Goal: Transaction & Acquisition: Purchase product/service

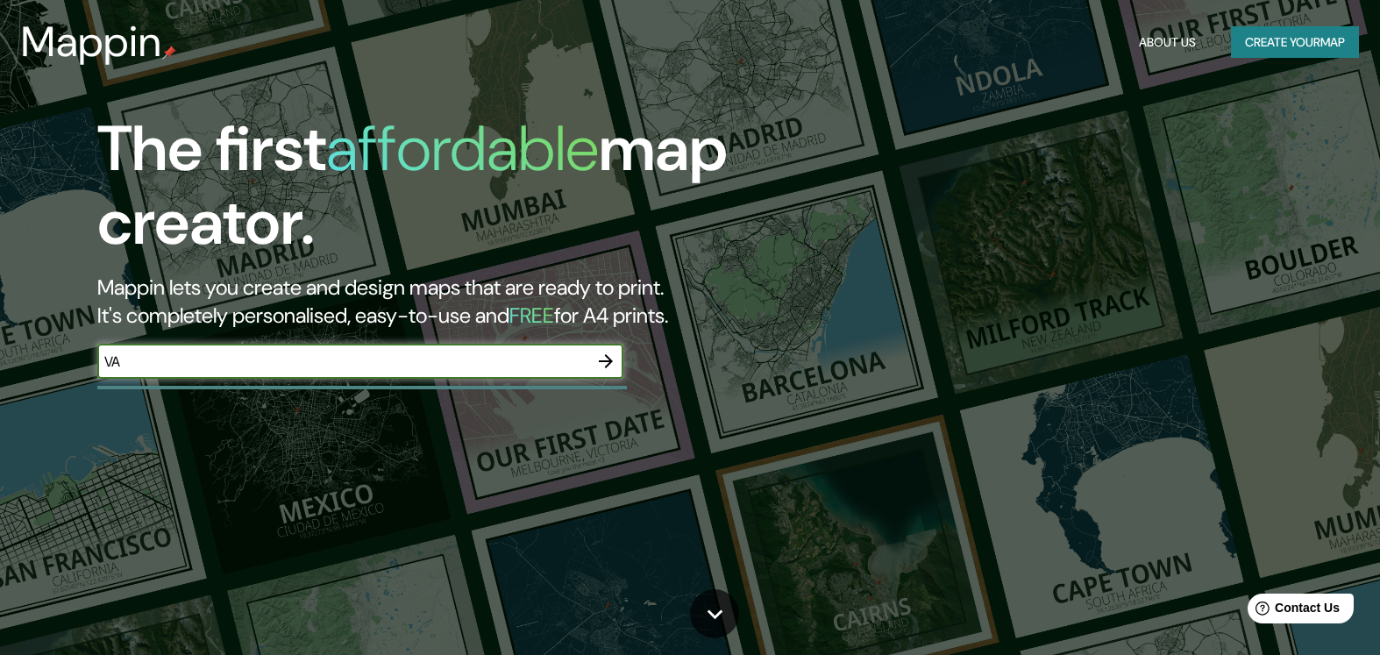
type input "V"
type input "MONCOFAR"
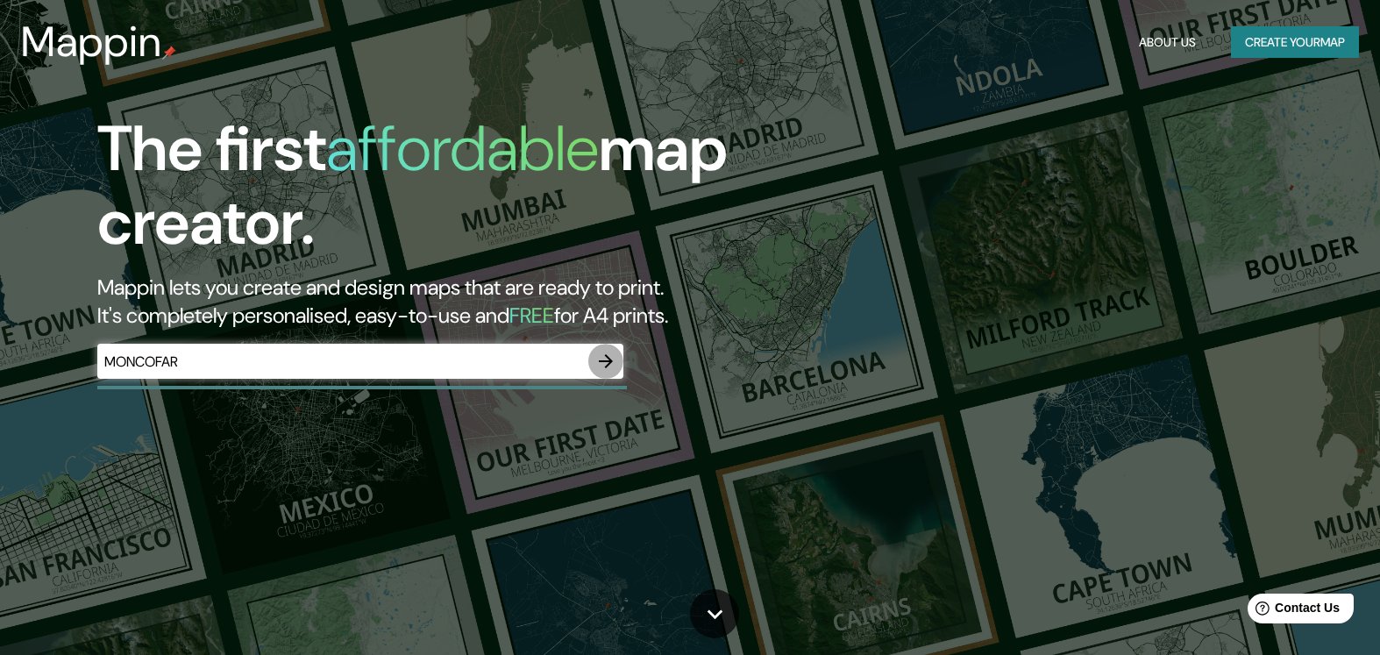
click at [612, 363] on icon "button" at bounding box center [605, 361] width 21 height 21
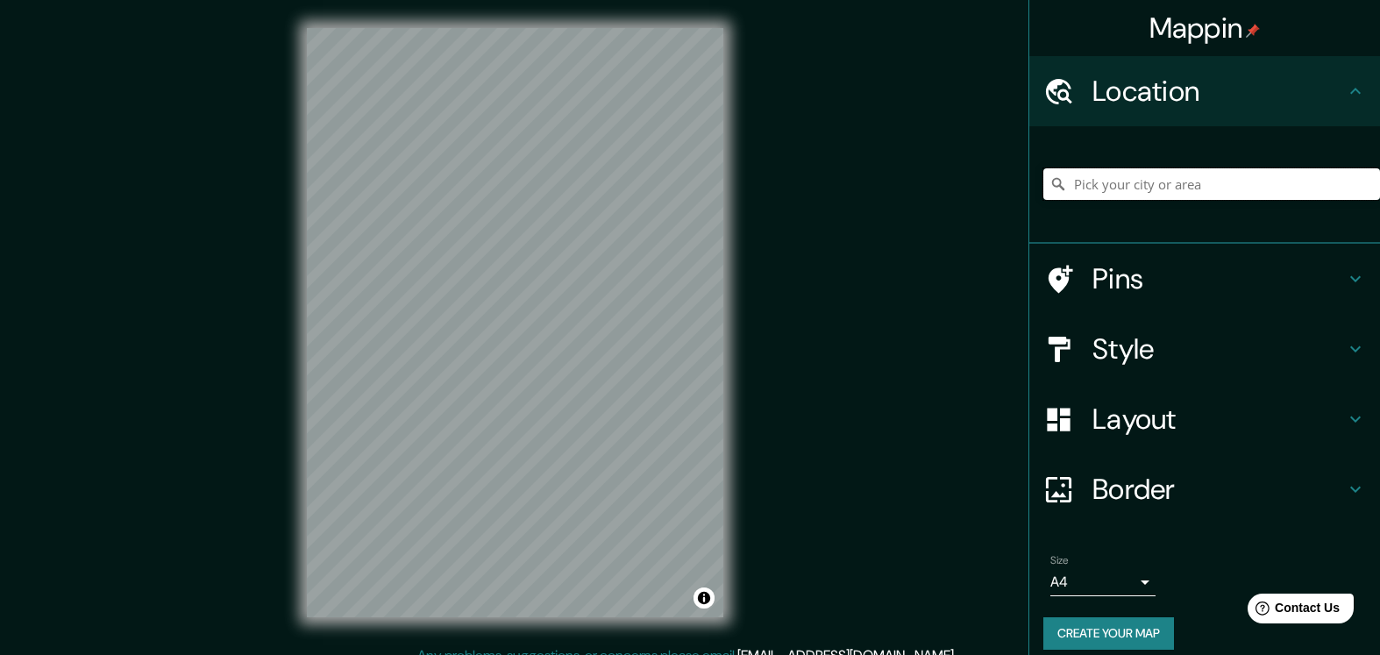
click at [1094, 185] on input "Pick your city or area" at bounding box center [1211, 184] width 337 height 32
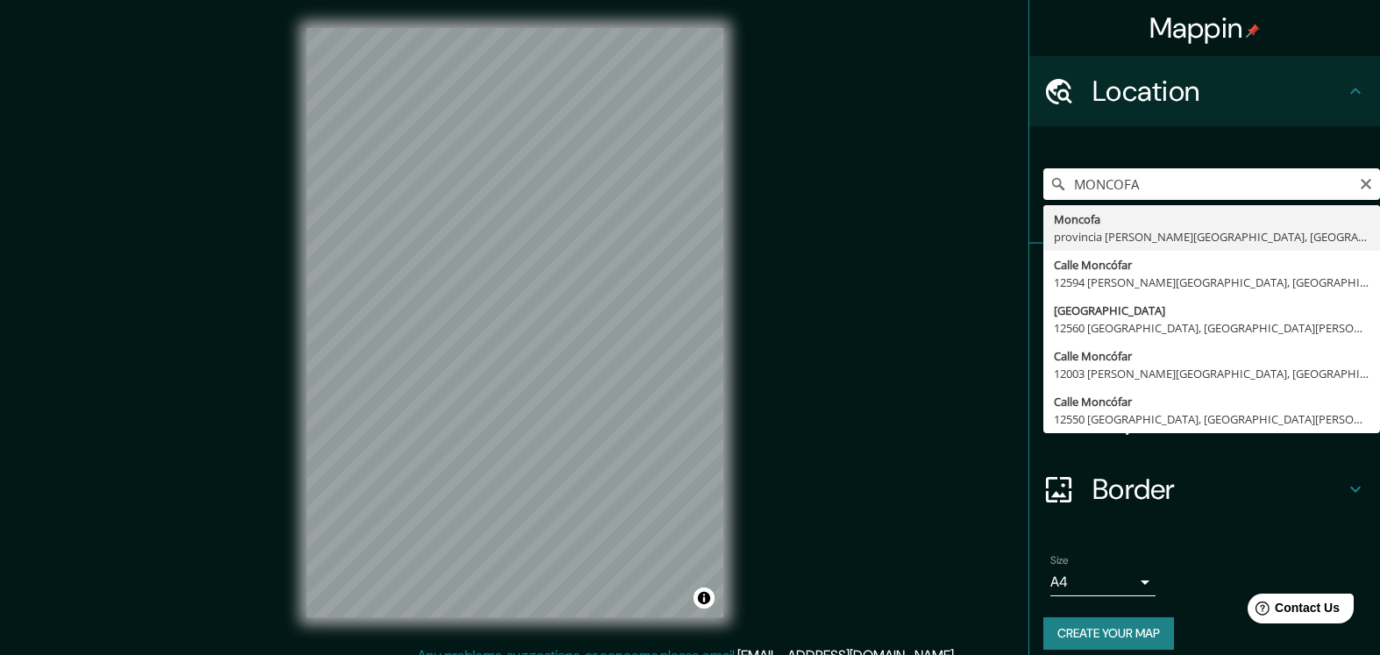
type input "[GEOGRAPHIC_DATA], [GEOGRAPHIC_DATA][PERSON_NAME], [GEOGRAPHIC_DATA]"
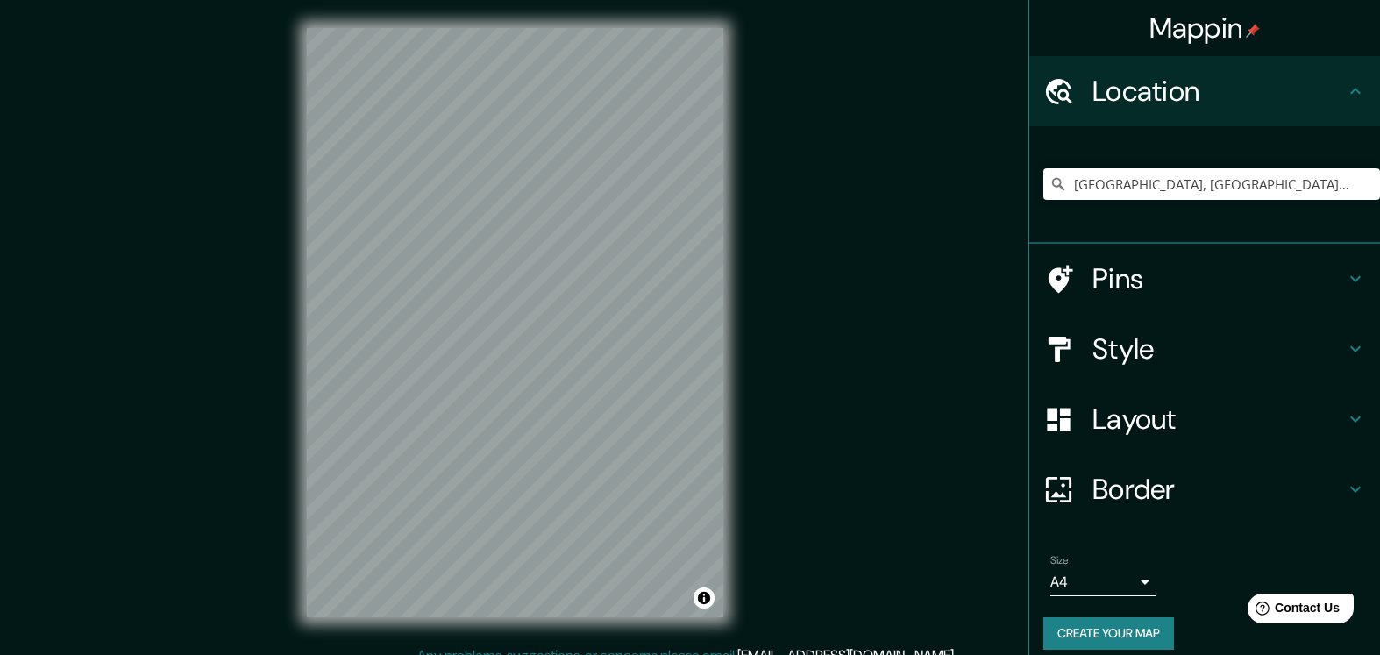
click at [1152, 428] on h4 "Layout" at bounding box center [1218, 418] width 252 height 35
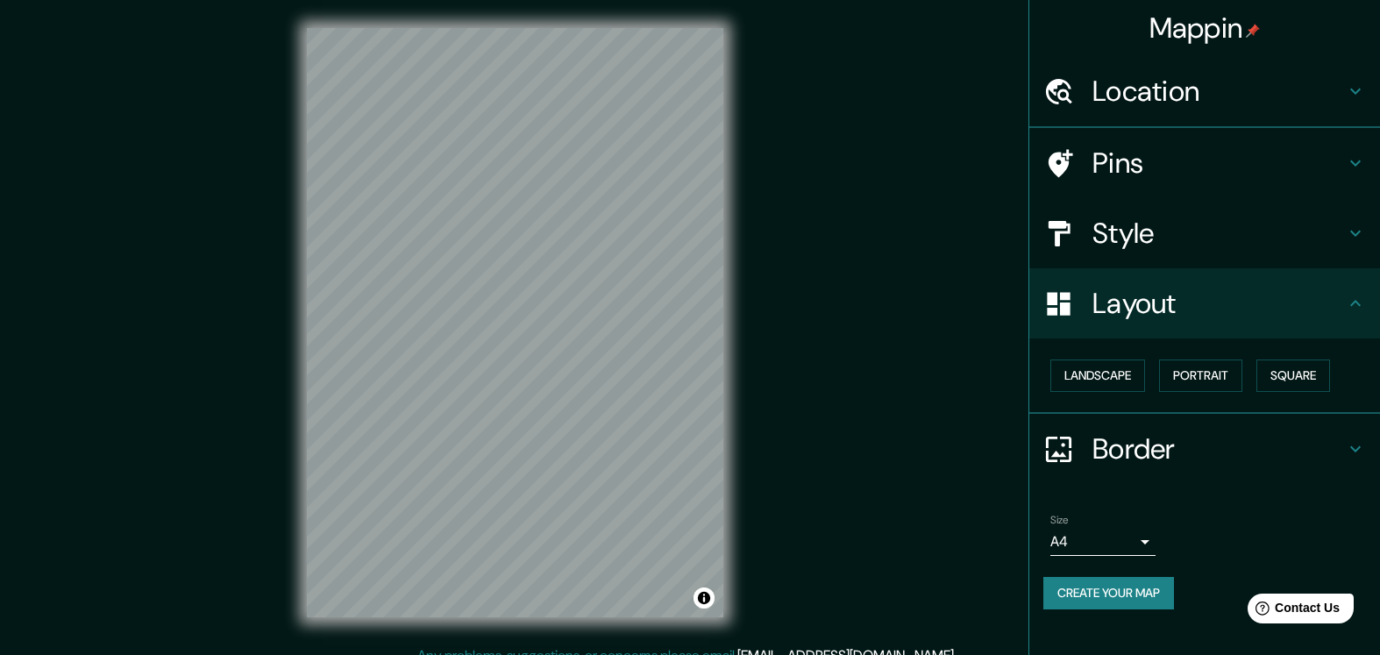
scroll to position [19, 0]
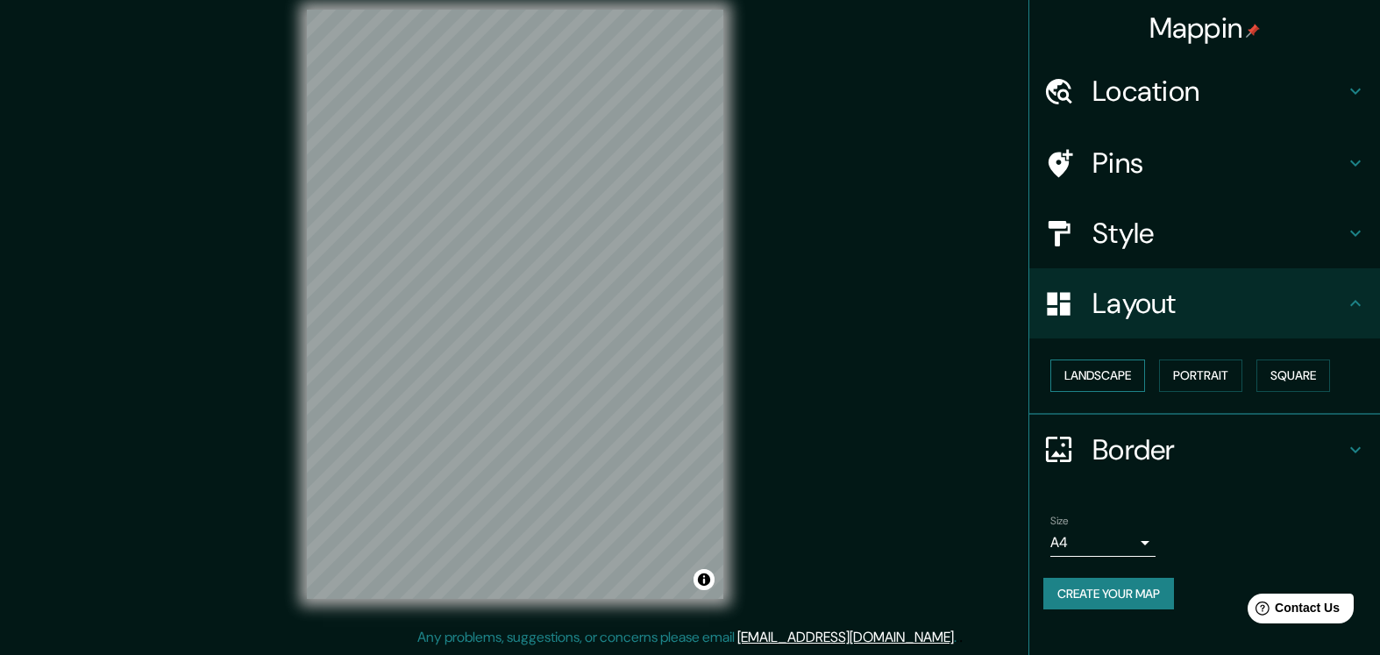
click at [1122, 374] on button "Landscape" at bounding box center [1097, 375] width 95 height 32
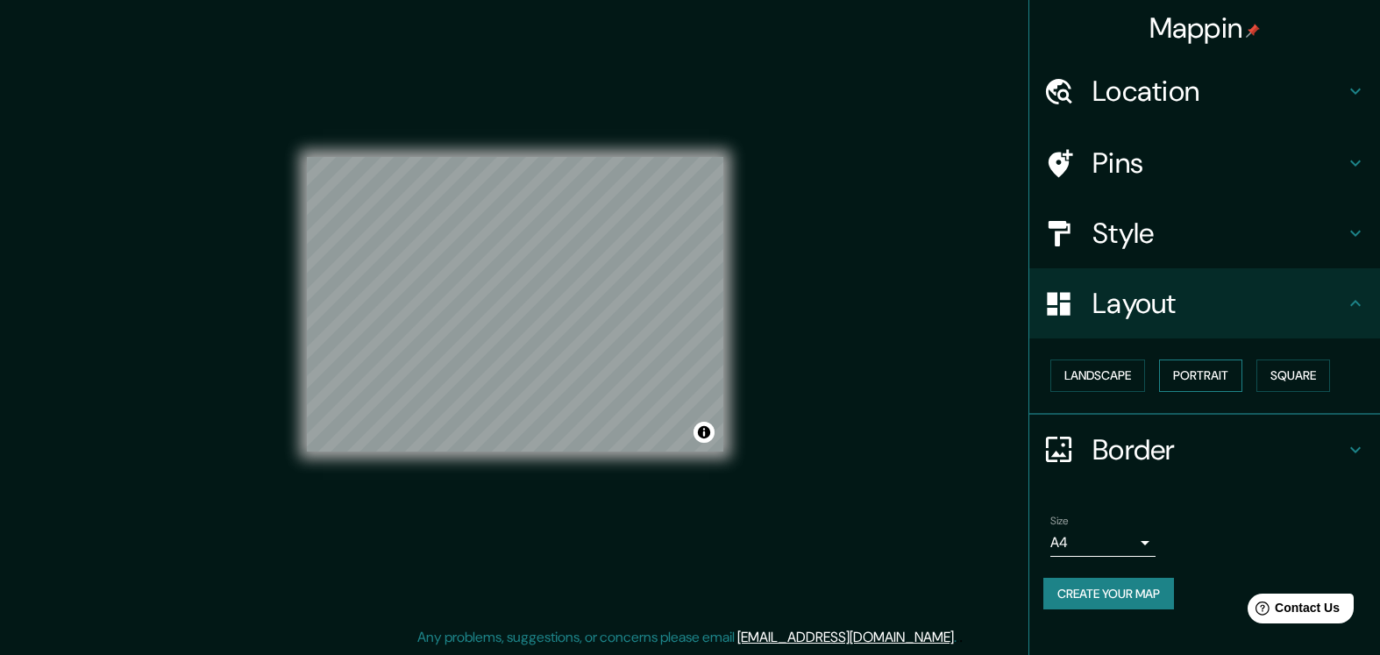
click at [1182, 370] on button "Portrait" at bounding box center [1200, 375] width 83 height 32
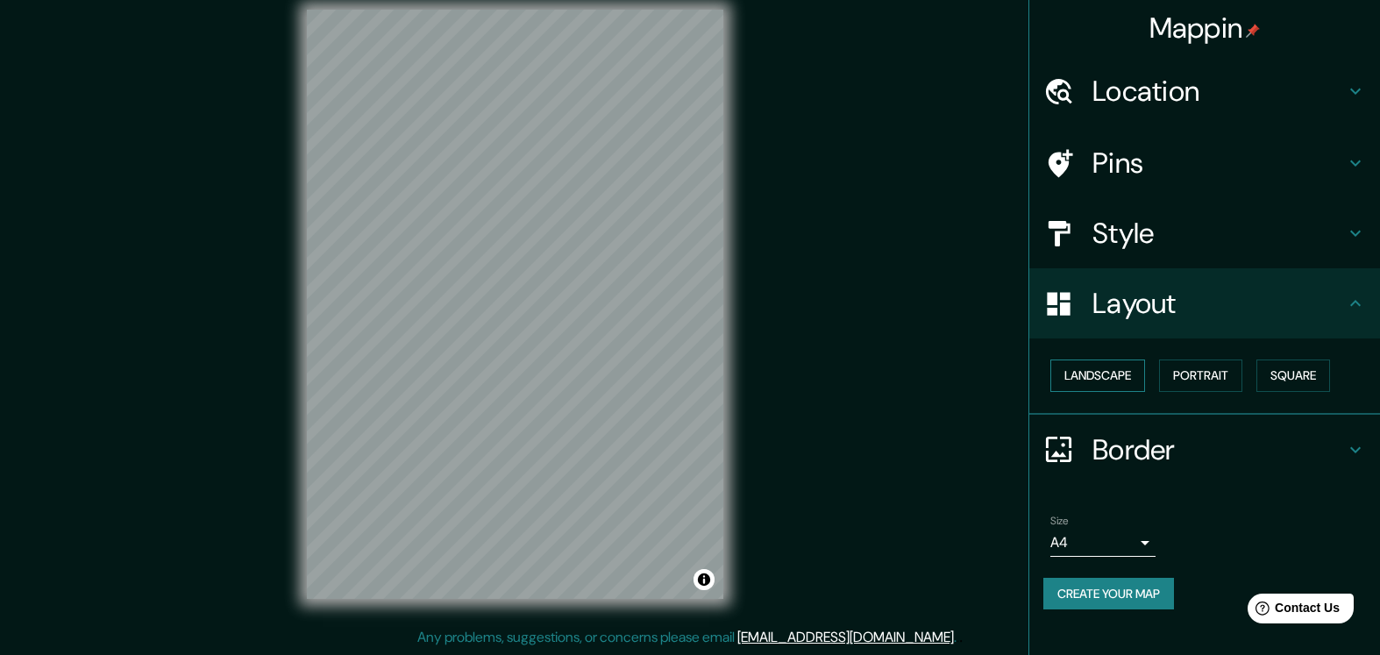
click at [1105, 359] on button "Landscape" at bounding box center [1097, 375] width 95 height 32
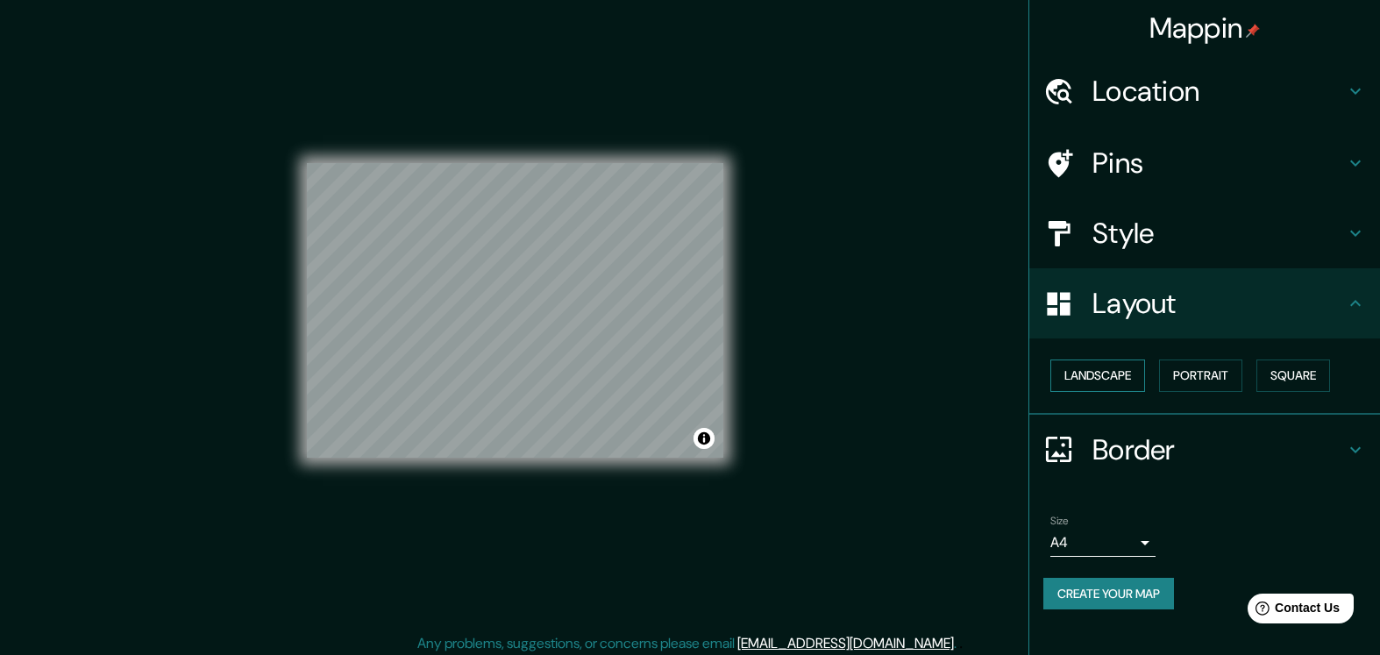
scroll to position [18, 0]
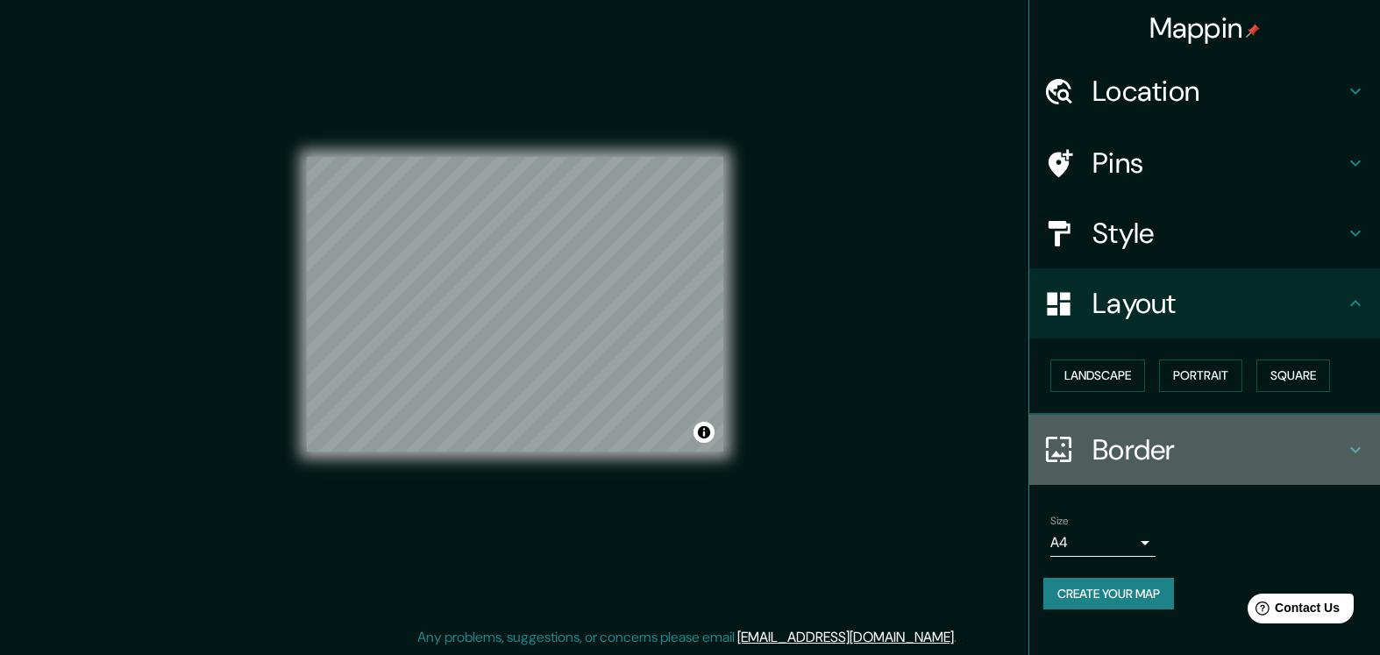
drag, startPoint x: 1125, startPoint y: 423, endPoint x: 1130, endPoint y: 434, distance: 11.4
click at [1125, 429] on div "Border" at bounding box center [1204, 450] width 351 height 70
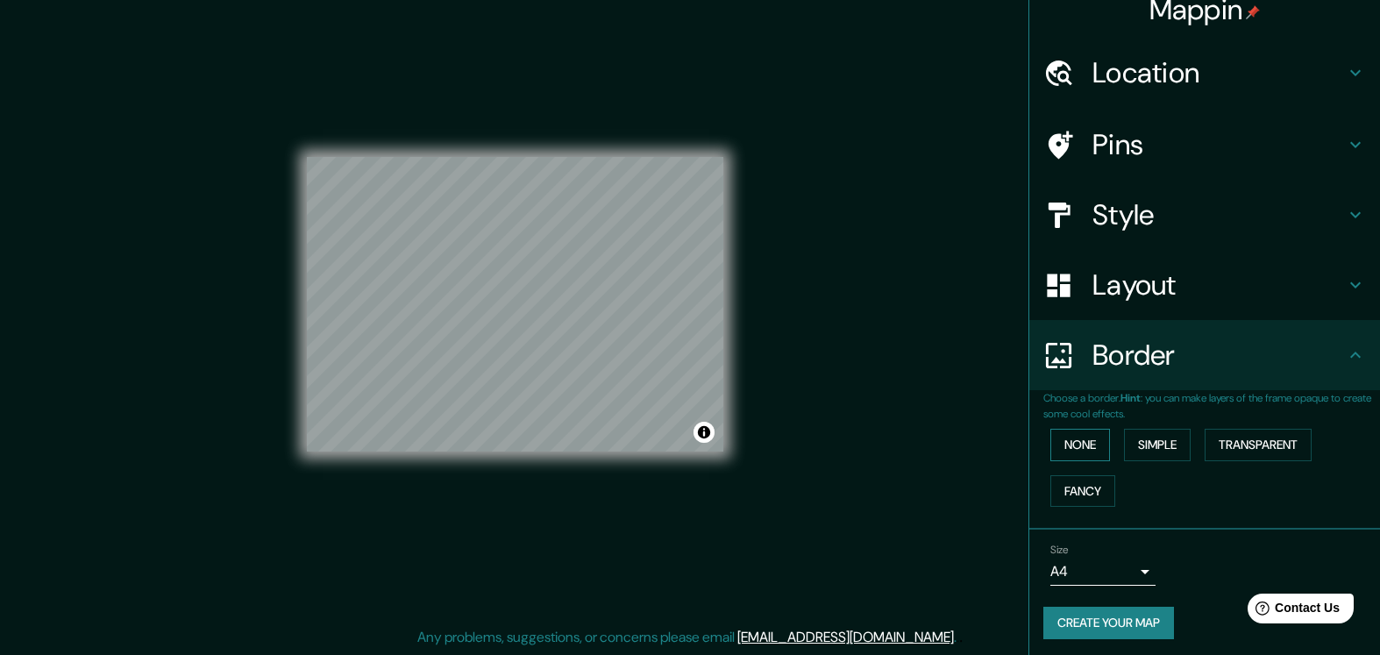
scroll to position [18, 0]
click at [1157, 439] on button "Simple" at bounding box center [1157, 445] width 67 height 32
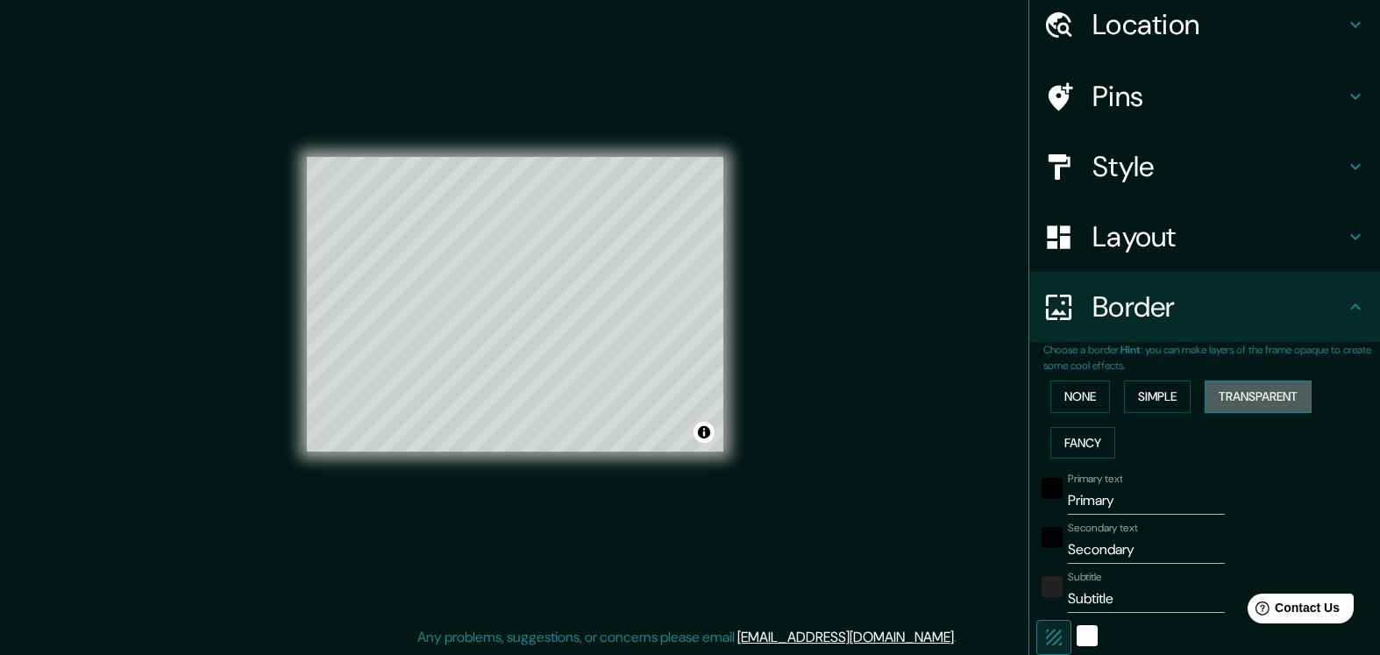
scroll to position [66, 0]
click at [1247, 397] on button "Transparent" at bounding box center [1257, 397] width 107 height 32
click at [1182, 392] on button "Simple" at bounding box center [1157, 397] width 67 height 32
click at [1090, 387] on button "None" at bounding box center [1080, 397] width 60 height 32
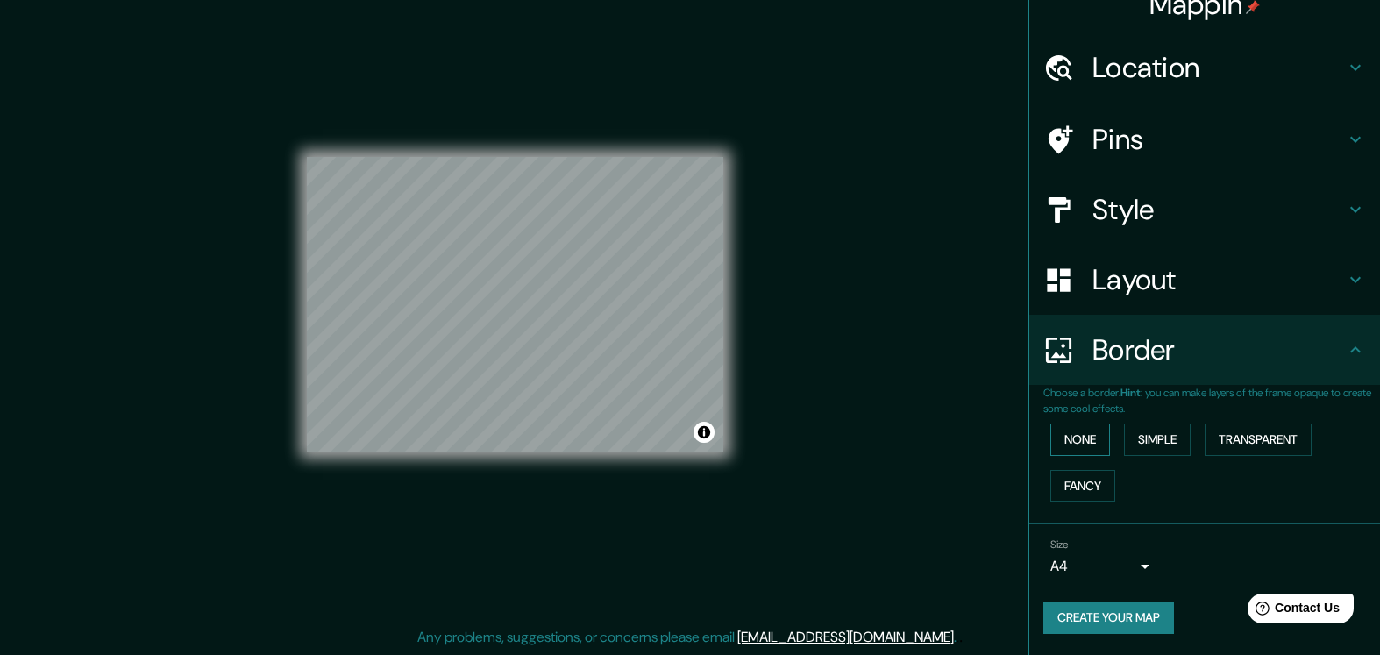
scroll to position [18, 0]
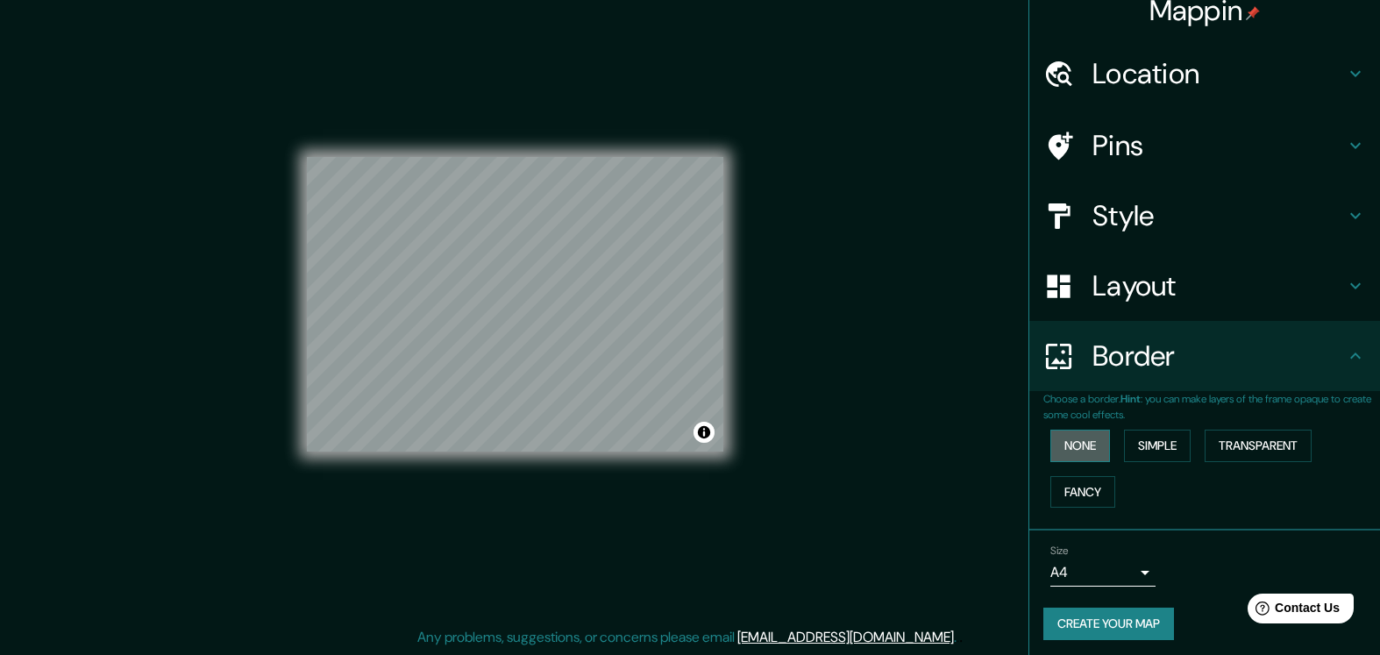
click at [1076, 430] on button "None" at bounding box center [1080, 445] width 60 height 32
click at [1075, 486] on button "Fancy" at bounding box center [1082, 492] width 65 height 32
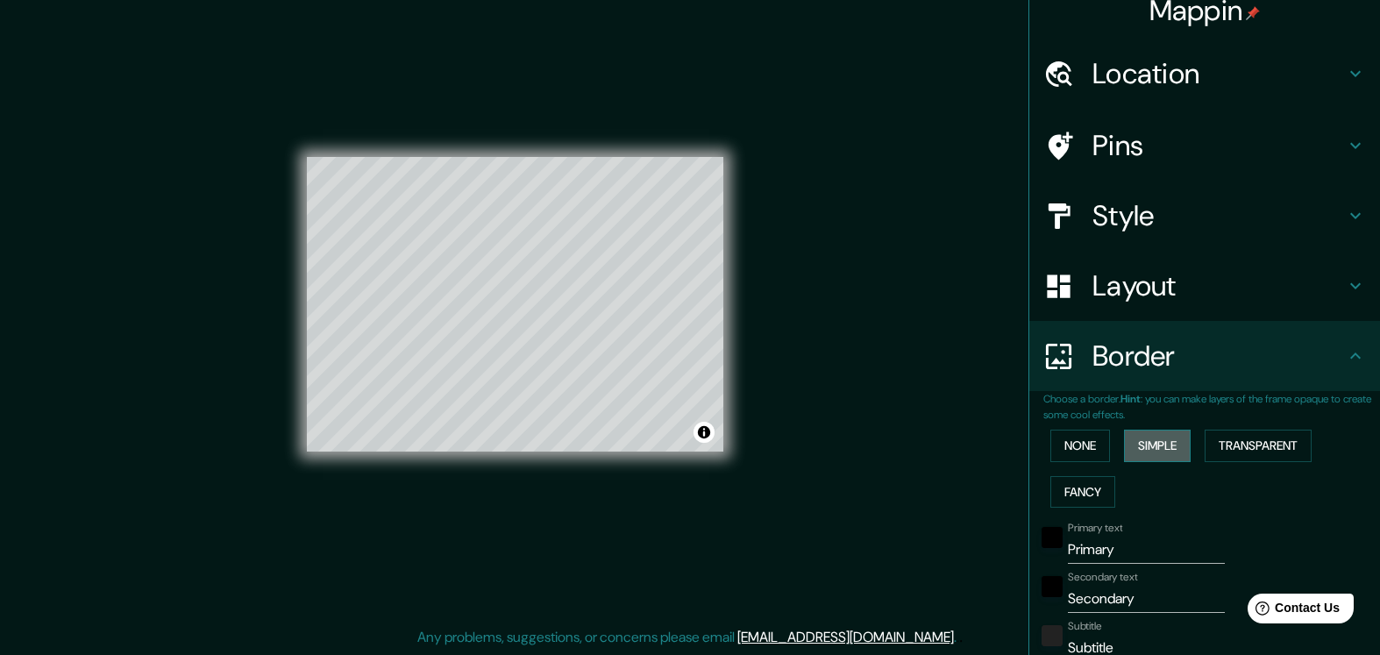
click at [1152, 439] on button "Simple" at bounding box center [1157, 445] width 67 height 32
click at [1231, 429] on button "Transparent" at bounding box center [1257, 445] width 107 height 32
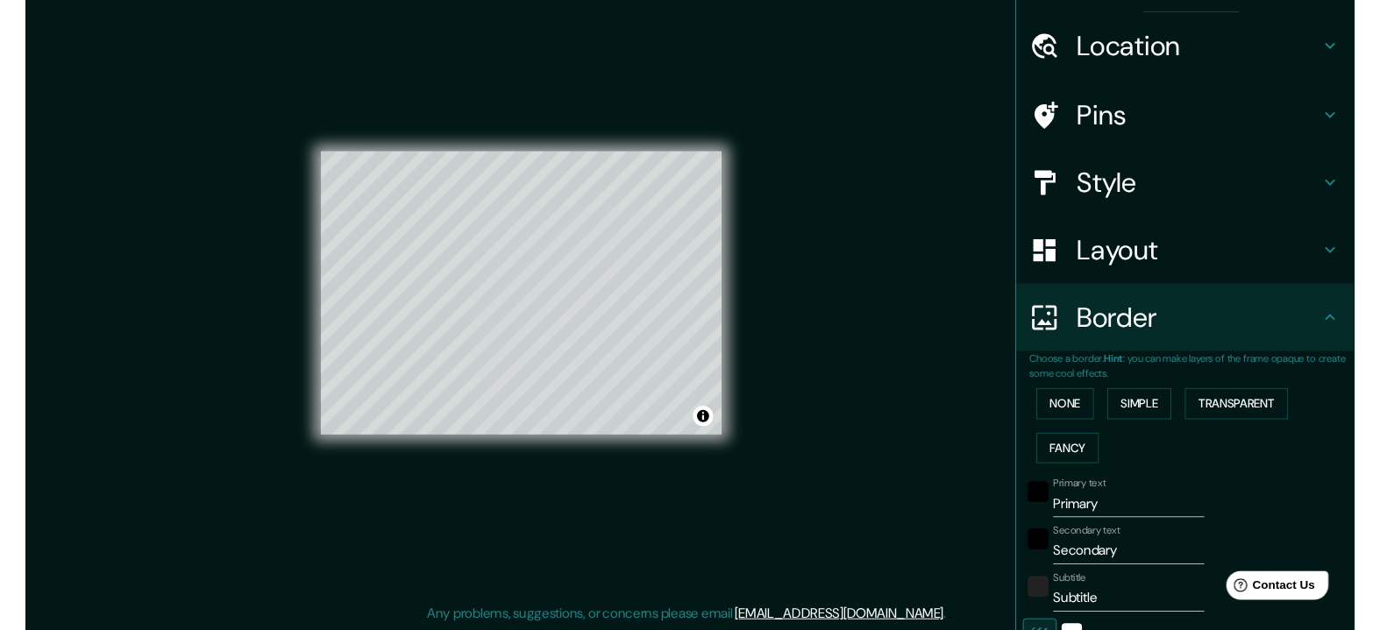
scroll to position [56, 0]
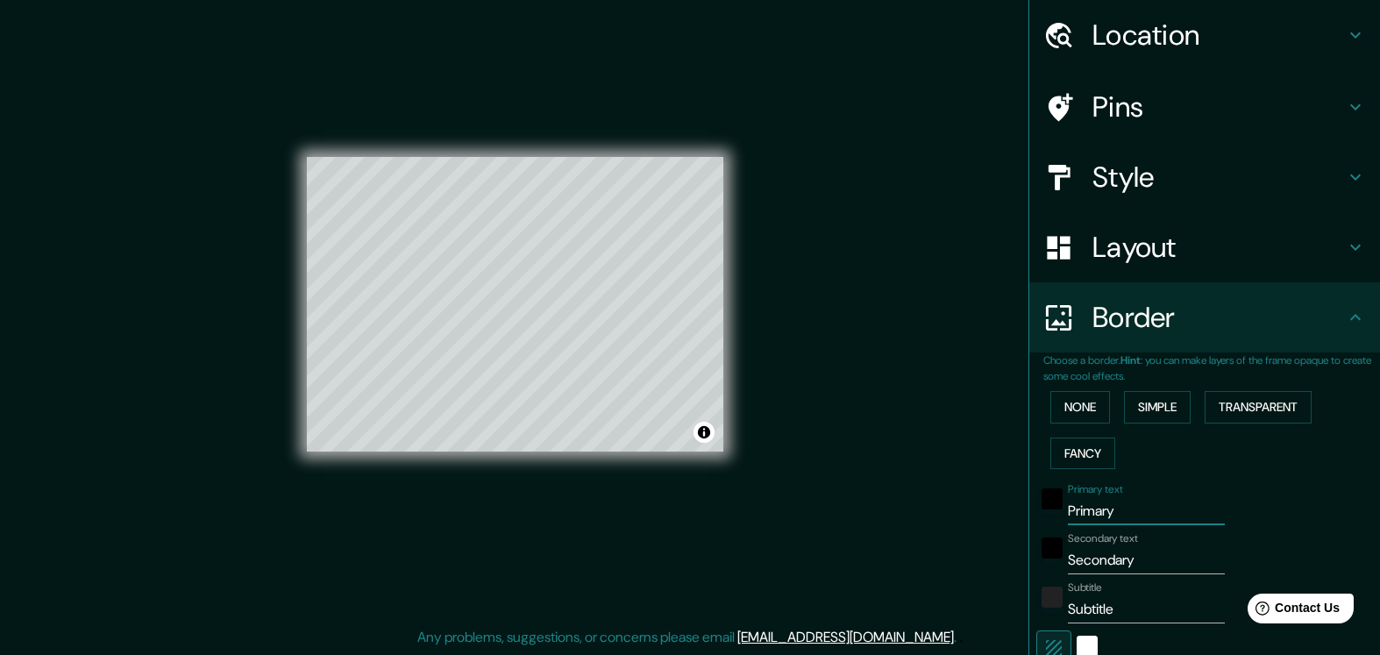
click at [1087, 507] on input "Primary" at bounding box center [1146, 511] width 157 height 28
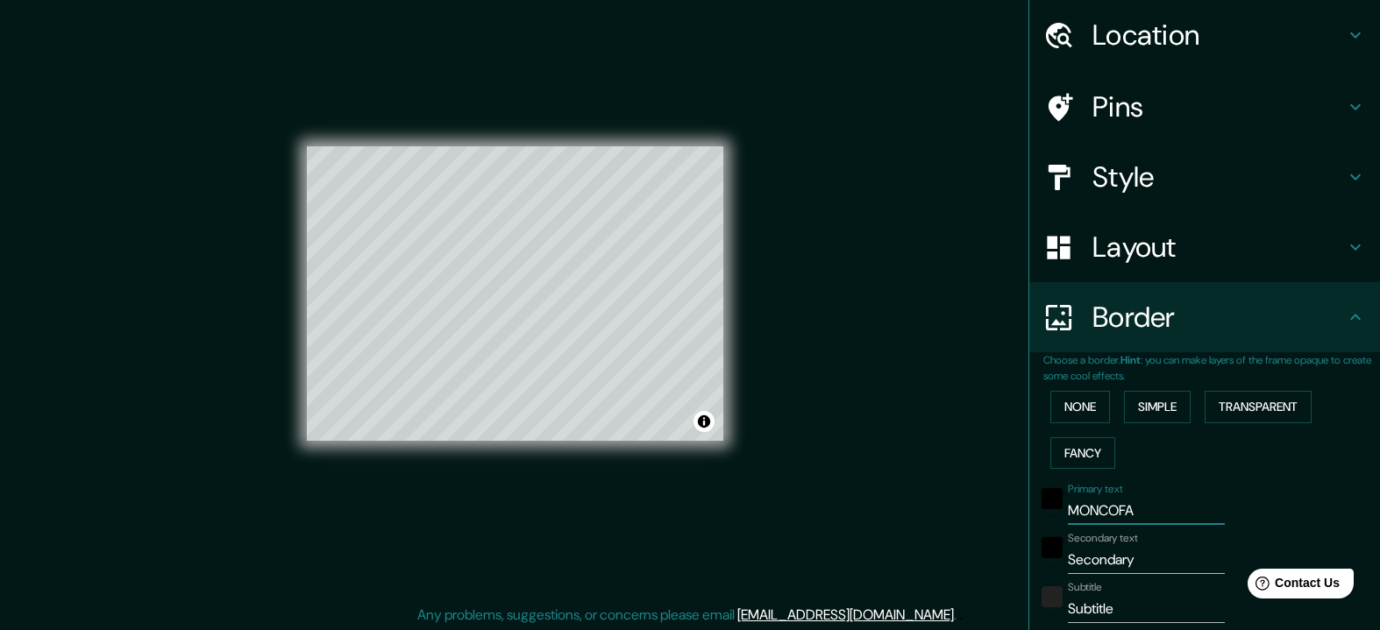
type input "MONCOFA"
click at [1106, 551] on input "Secondary" at bounding box center [1146, 560] width 157 height 28
type input "c"
type input "[PERSON_NAME]"
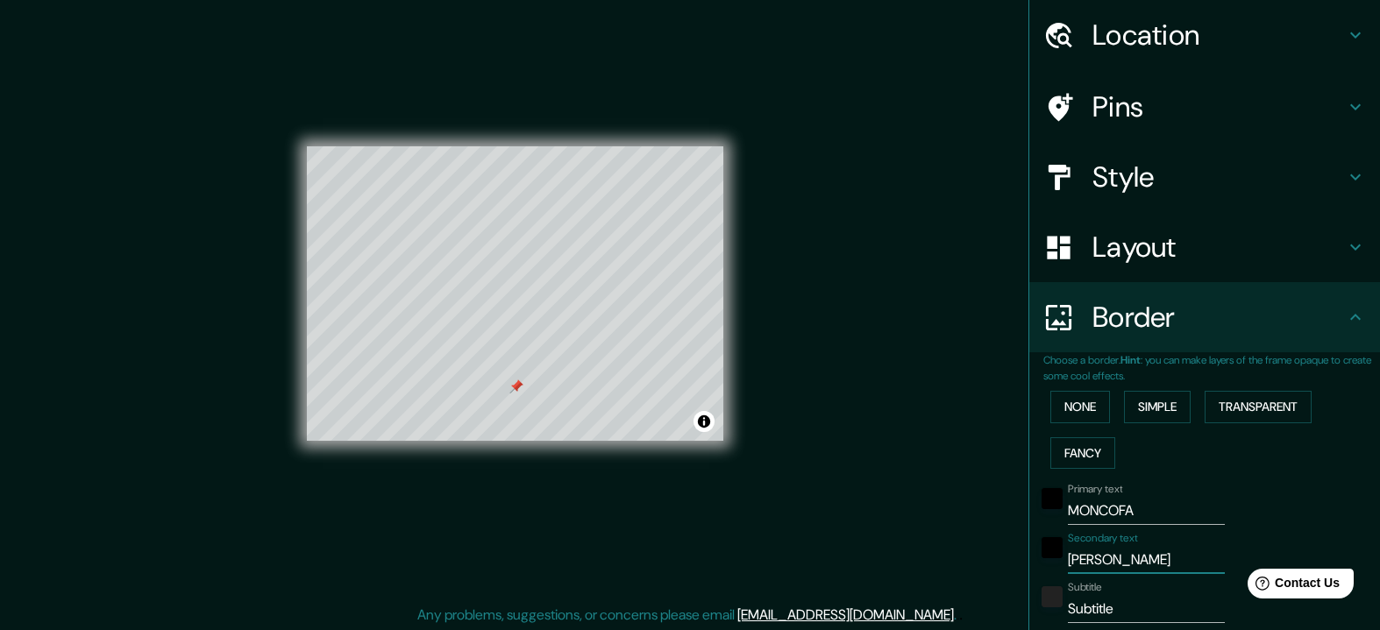
drag, startPoint x: 955, startPoint y: 525, endPoint x: 946, endPoint y: 506, distance: 21.2
click at [954, 524] on div "Mappin Location [GEOGRAPHIC_DATA], [GEOGRAPHIC_DATA][PERSON_NAME], [GEOGRAPHIC_…" at bounding box center [690, 307] width 1380 height 651
click at [1098, 600] on input "Subtitle" at bounding box center [1146, 609] width 157 height 28
paste input "39.80443311789323, -0.13996795669023118"
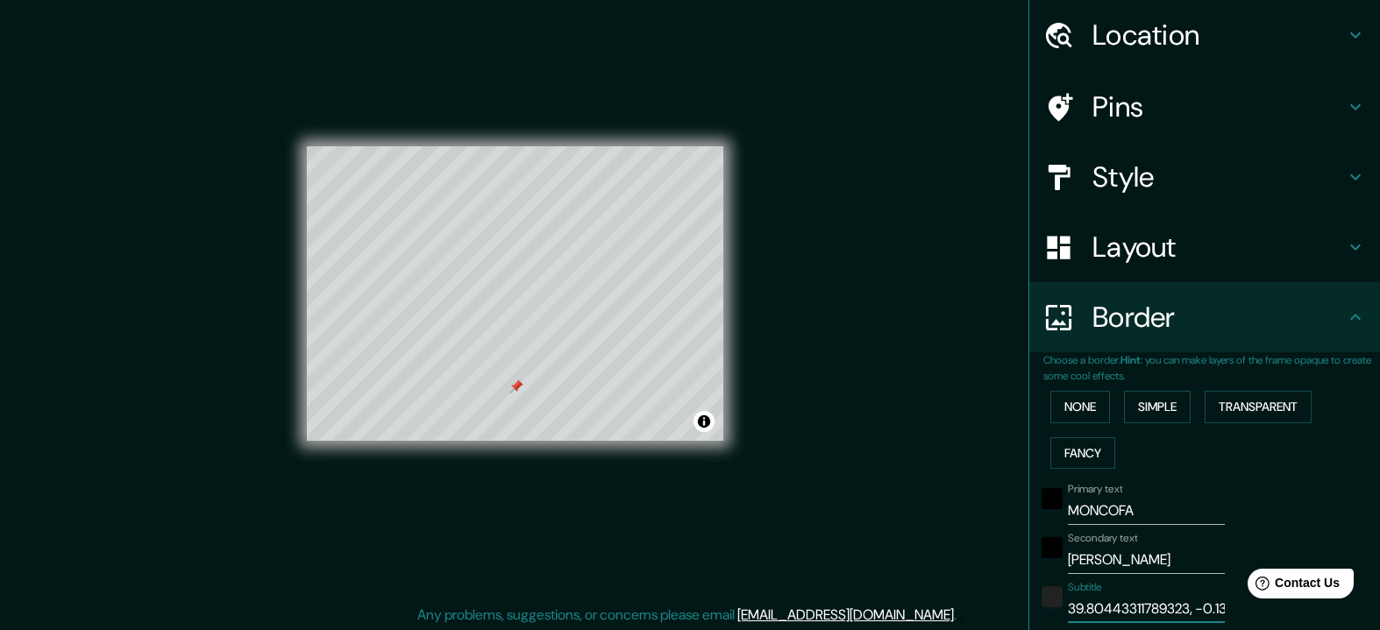
type input "39.80443311789323, -0.13996795669023118"
click at [763, 412] on div "Mappin Location [GEOGRAPHIC_DATA], [GEOGRAPHIC_DATA][PERSON_NAME], [GEOGRAPHIC_…" at bounding box center [690, 307] width 1380 height 651
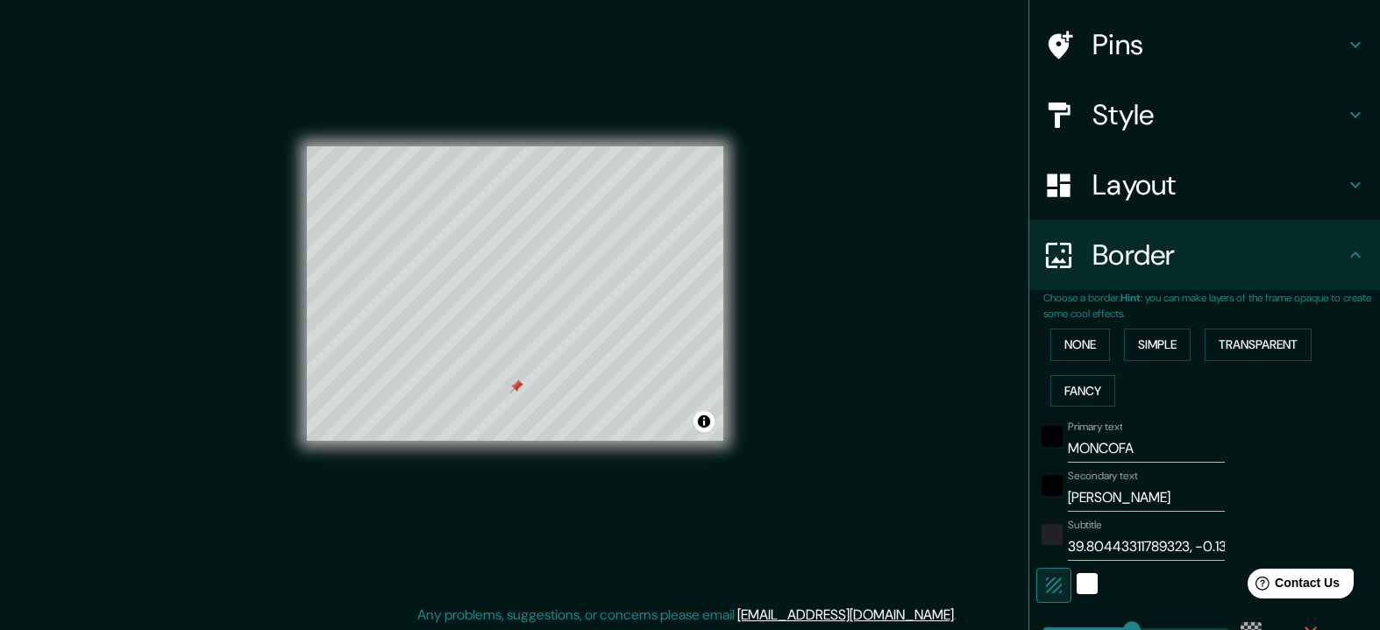
scroll to position [127, 0]
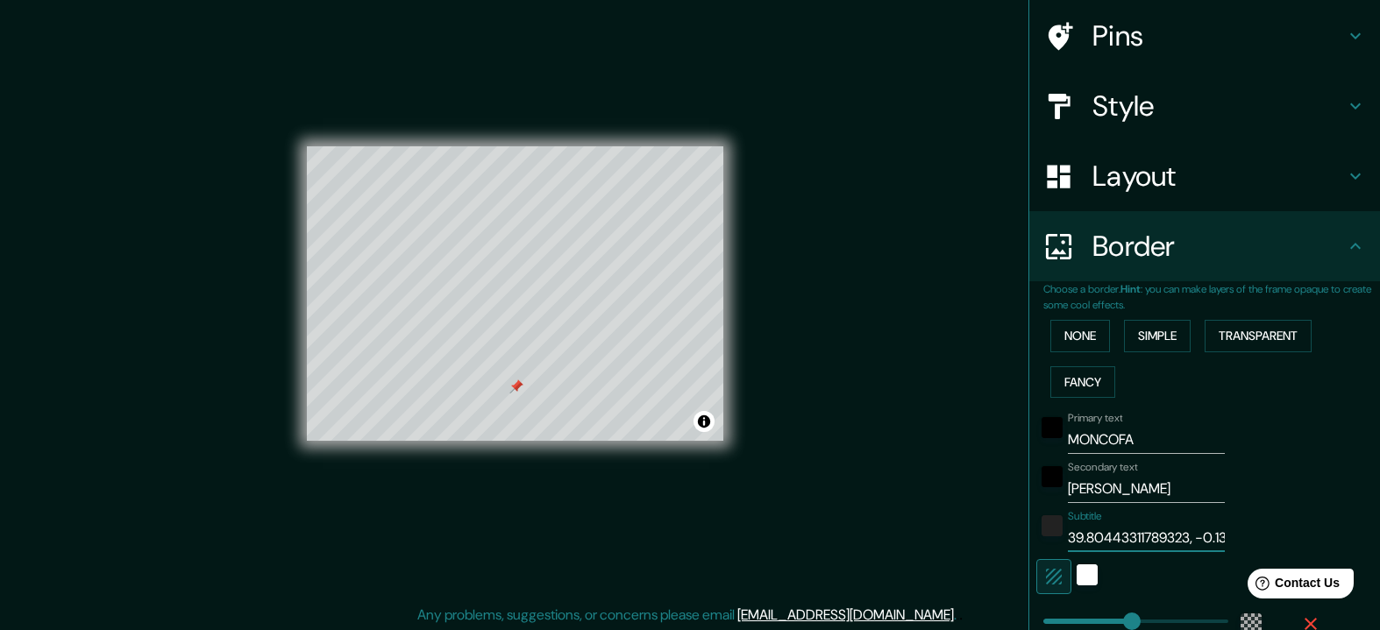
drag, startPoint x: 1196, startPoint y: 532, endPoint x: 1087, endPoint y: 523, distance: 109.0
click at [1087, 524] on input "39.80443311789323, -0.13996795669023118" at bounding box center [1146, 538] width 157 height 28
click at [1102, 515] on label "Subtitle" at bounding box center [1085, 516] width 34 height 15
click at [1104, 524] on input "39.80443311789323, -0.13996795669023118" at bounding box center [1146, 538] width 157 height 28
click at [1193, 539] on input "39.80443311789323, -0.13996795669023118" at bounding box center [1146, 538] width 157 height 28
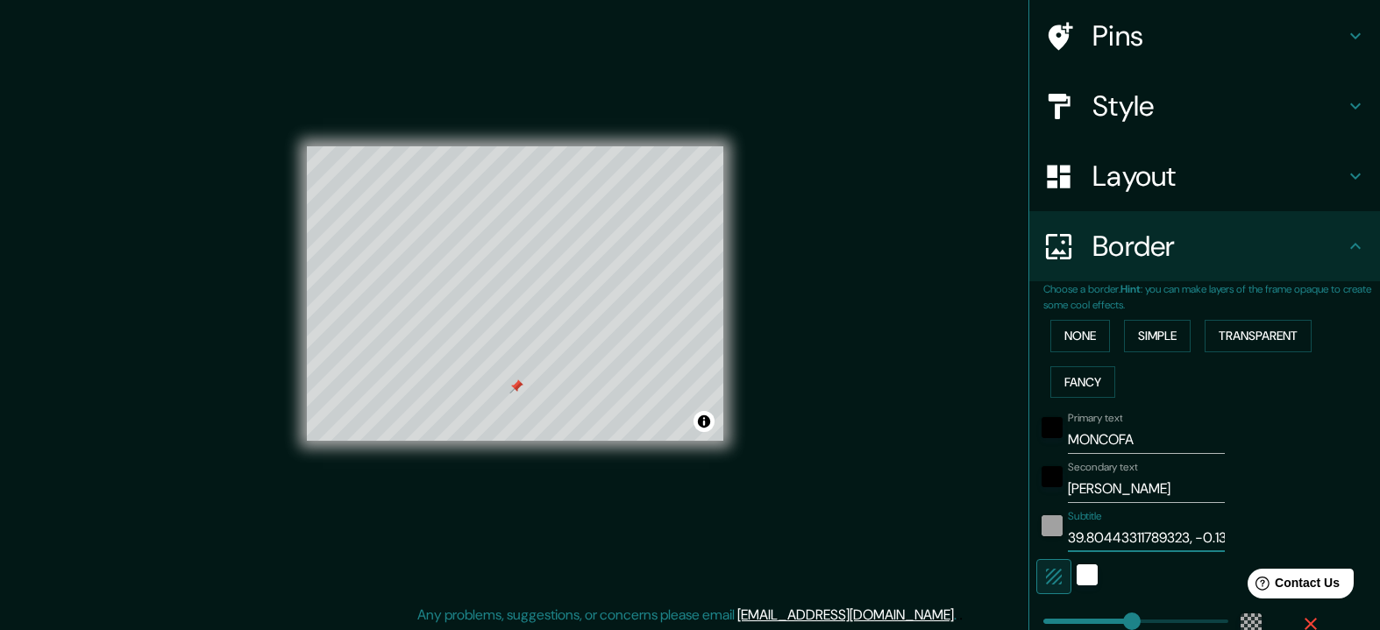
drag, startPoint x: 1196, startPoint y: 537, endPoint x: 1061, endPoint y: 530, distance: 134.3
click at [1062, 530] on div "Subtitle 39.80443311789323, -0.13996795669023118" at bounding box center [1179, 531] width 287 height 42
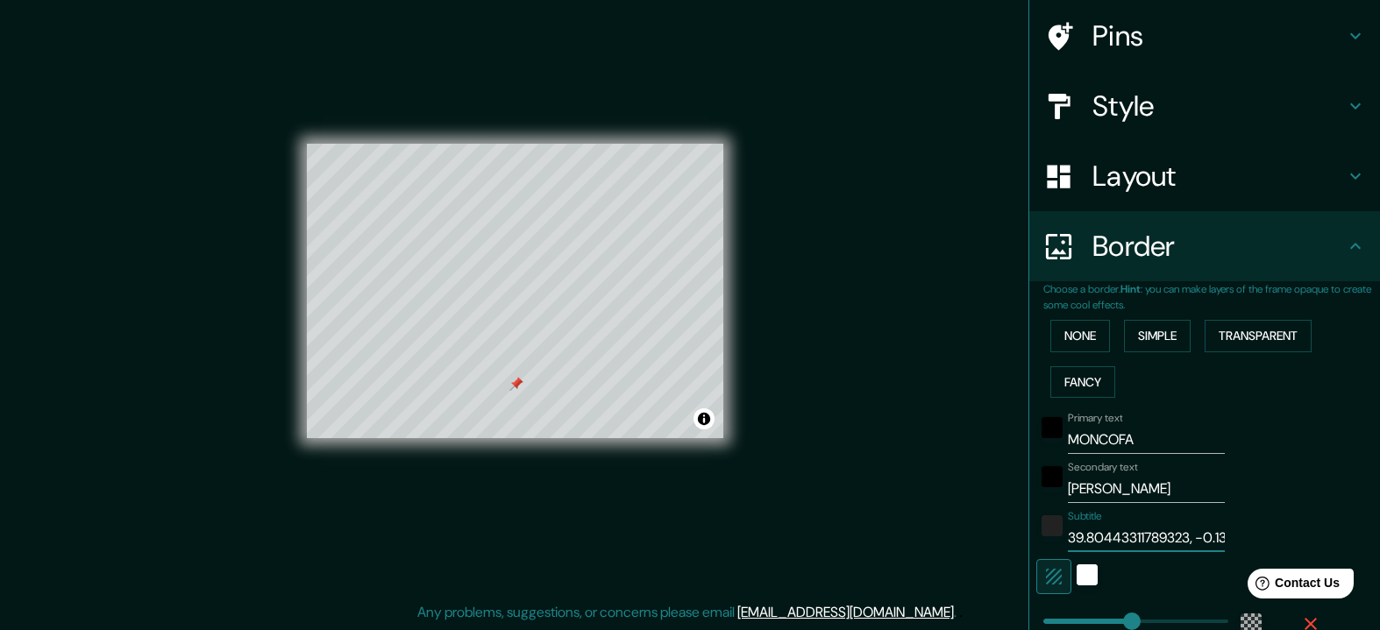
click at [541, 107] on div "© Mapbox © OpenStreetMap Improve this map" at bounding box center [515, 290] width 416 height 567
click at [518, 381] on div at bounding box center [516, 384] width 14 height 14
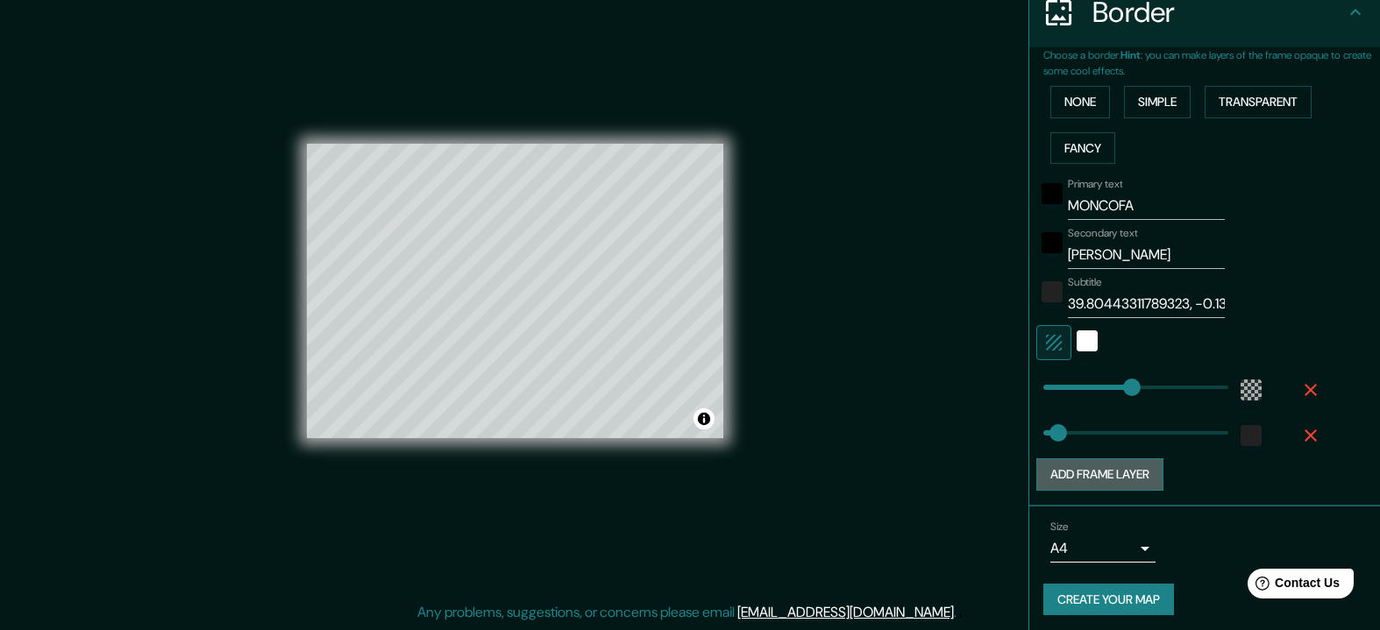
click at [1068, 466] on button "Add frame layer" at bounding box center [1099, 474] width 127 height 32
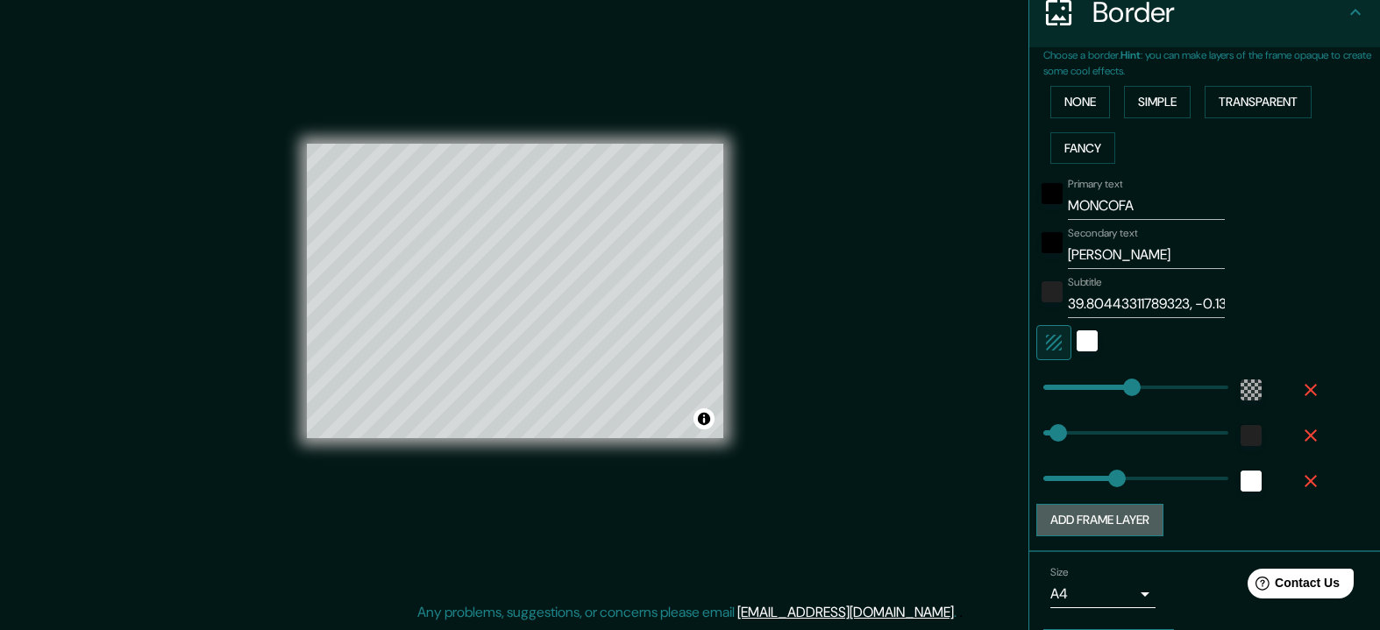
click at [1061, 514] on button "Add frame layer" at bounding box center [1099, 520] width 127 height 32
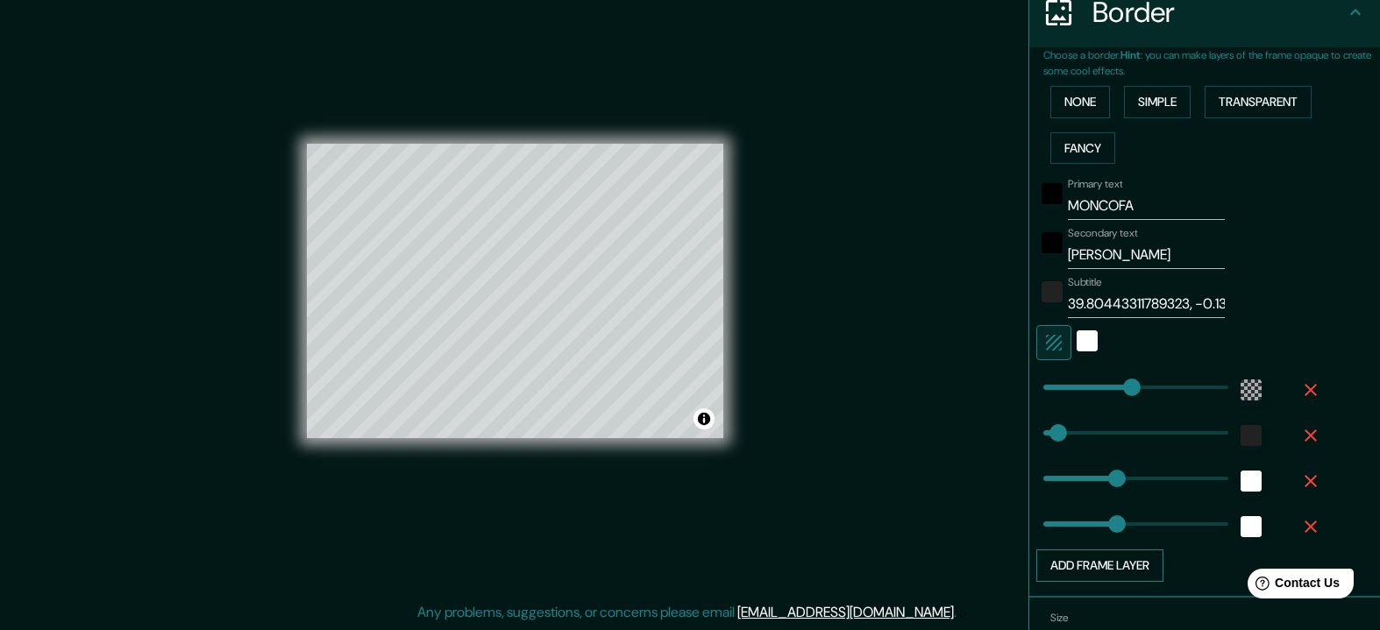
click at [1054, 552] on button "Add frame layer" at bounding box center [1099, 566] width 127 height 32
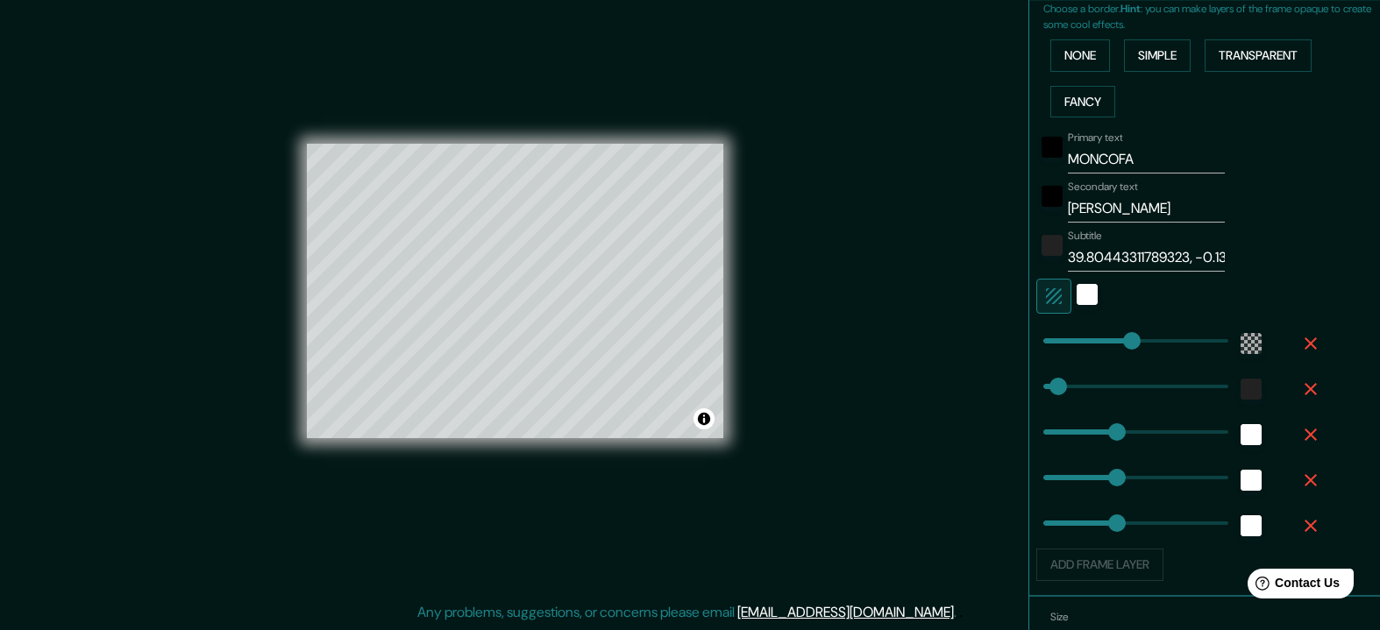
scroll to position [423, 0]
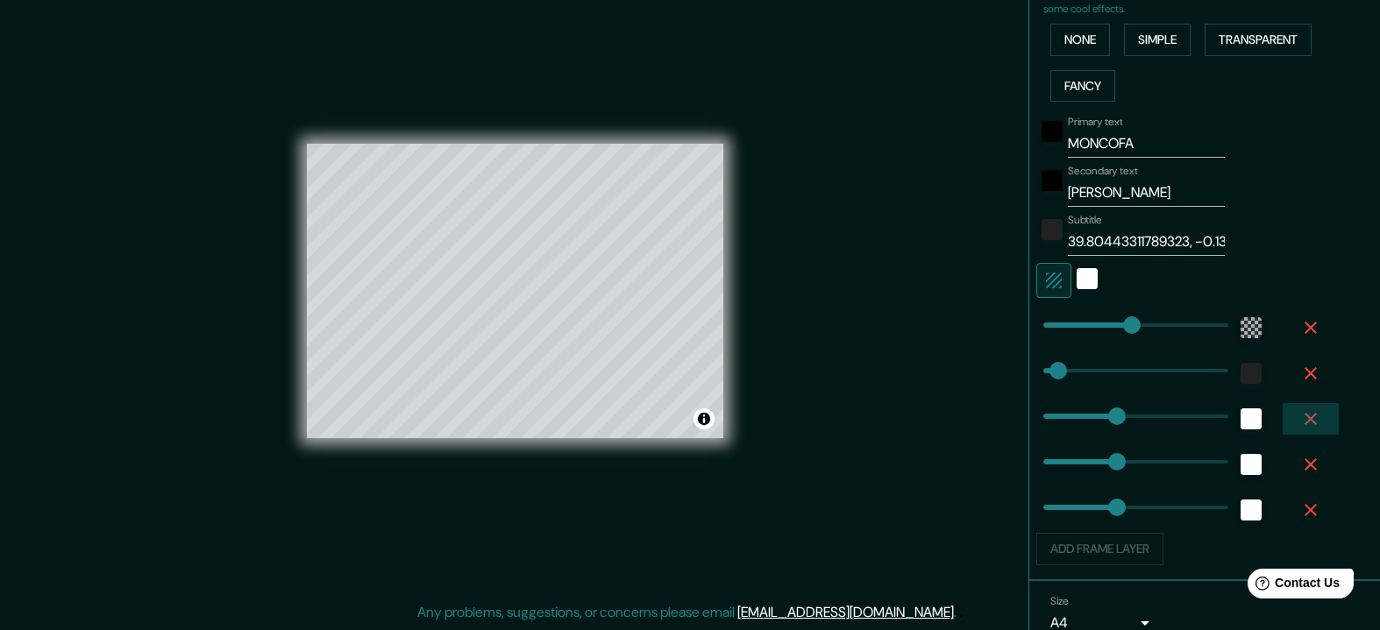
click at [1317, 415] on icon "button" at bounding box center [1310, 418] width 21 height 21
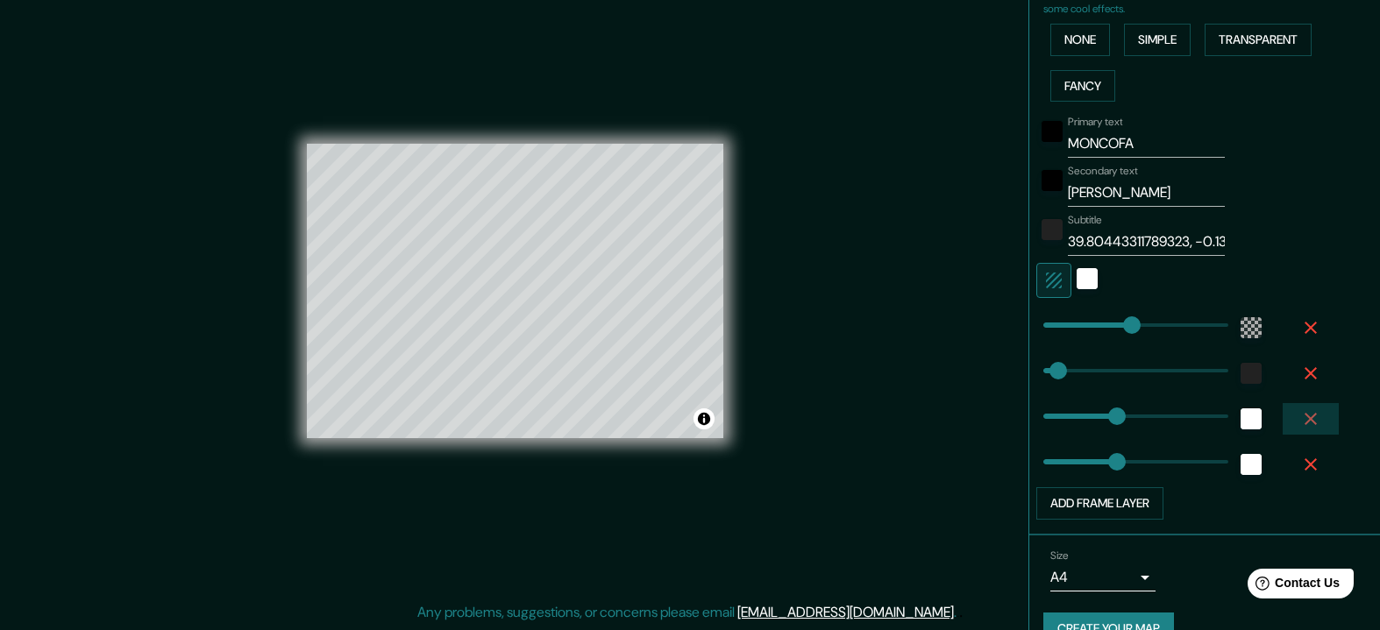
click at [1317, 415] on icon "button" at bounding box center [1310, 418] width 21 height 21
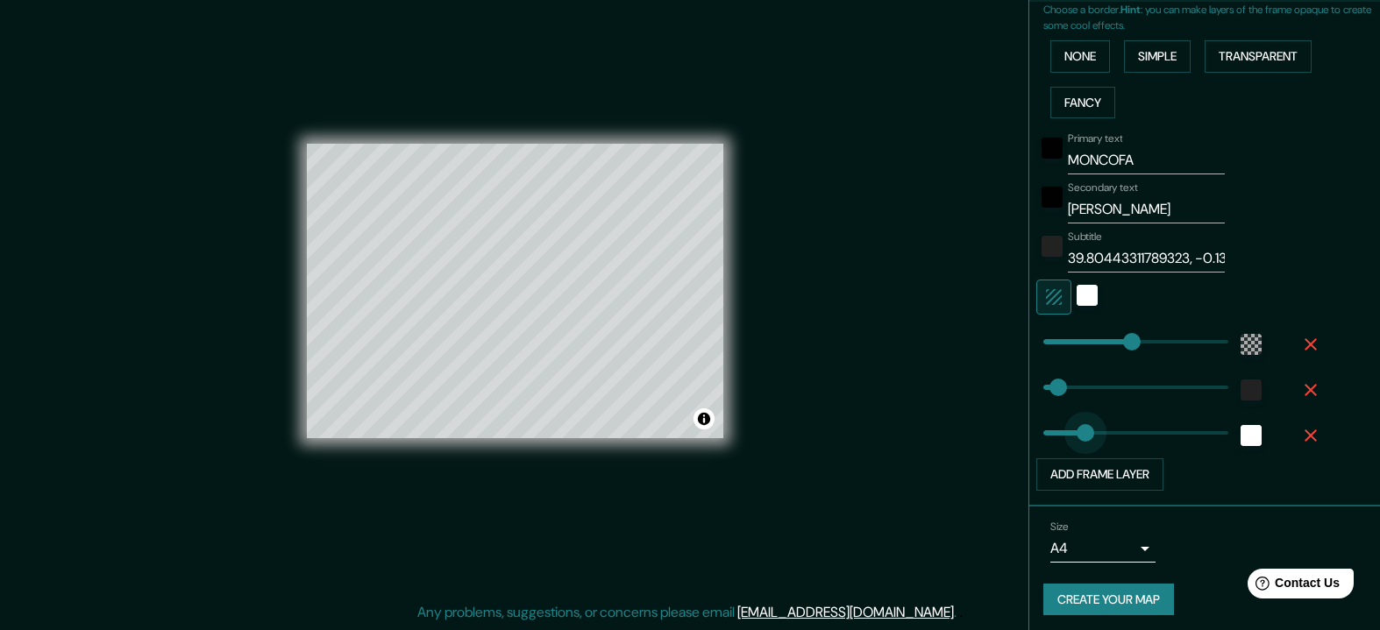
type input "70"
drag, startPoint x: 1103, startPoint y: 424, endPoint x: 1070, endPoint y: 424, distance: 32.4
type input "97"
type input "108"
drag, startPoint x: 1062, startPoint y: 390, endPoint x: 1086, endPoint y: 391, distance: 23.7
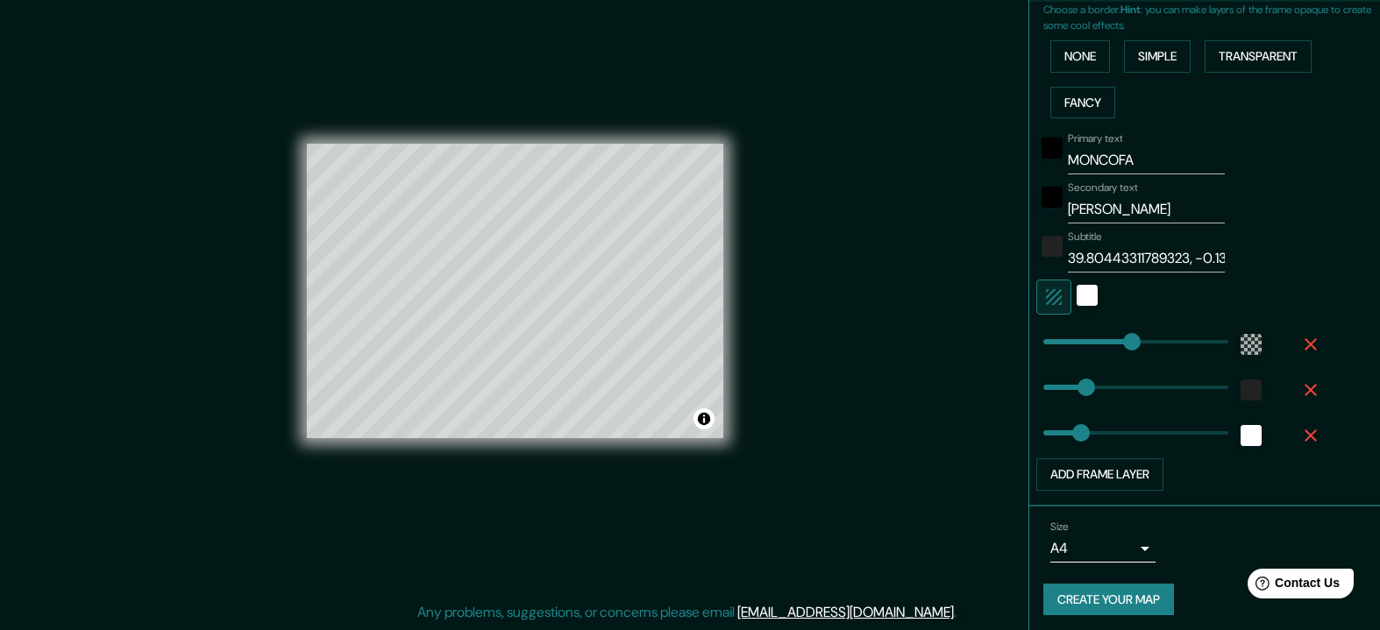
type input "97"
type input "74"
type input "158"
drag, startPoint x: 1127, startPoint y: 340, endPoint x: 1104, endPoint y: 341, distance: 22.8
type input "178"
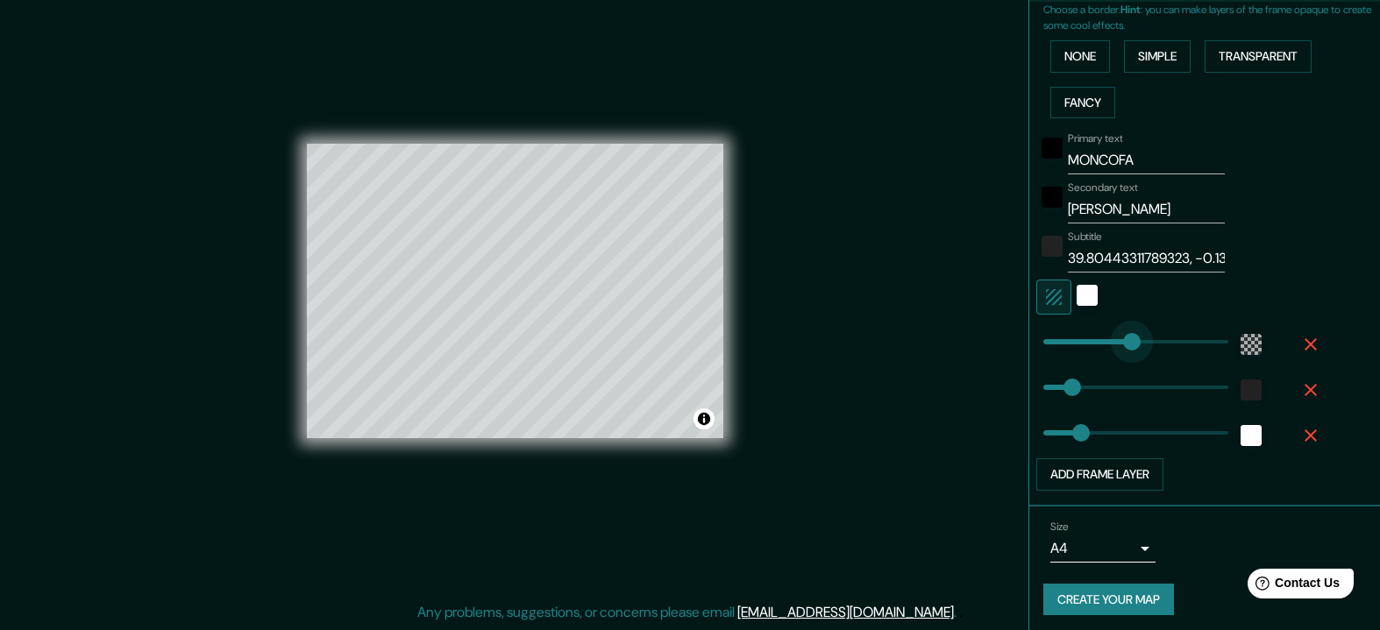
type input "230"
type input "187"
drag, startPoint x: 1132, startPoint y: 338, endPoint x: 1116, endPoint y: 339, distance: 16.7
type input "162"
drag, startPoint x: 1116, startPoint y: 339, endPoint x: 1106, endPoint y: 340, distance: 9.7
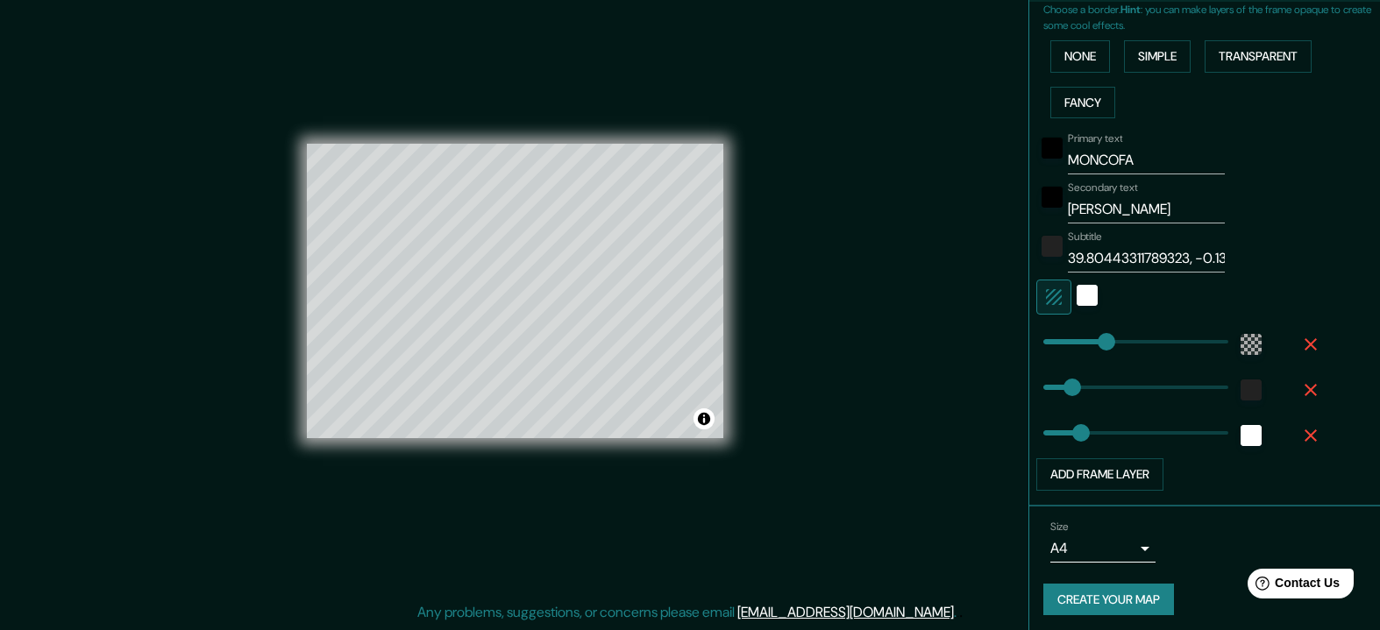
type input "0"
drag, startPoint x: 1106, startPoint y: 340, endPoint x: 954, endPoint y: 334, distance: 152.6
click at [706, 417] on button "Toggle attribution" at bounding box center [703, 418] width 21 height 21
click at [784, 420] on div "Mappin Location [GEOGRAPHIC_DATA], [GEOGRAPHIC_DATA][PERSON_NAME], [GEOGRAPHIC_…" at bounding box center [690, 304] width 1380 height 651
click at [697, 417] on button "Toggle attribution" at bounding box center [703, 418] width 21 height 21
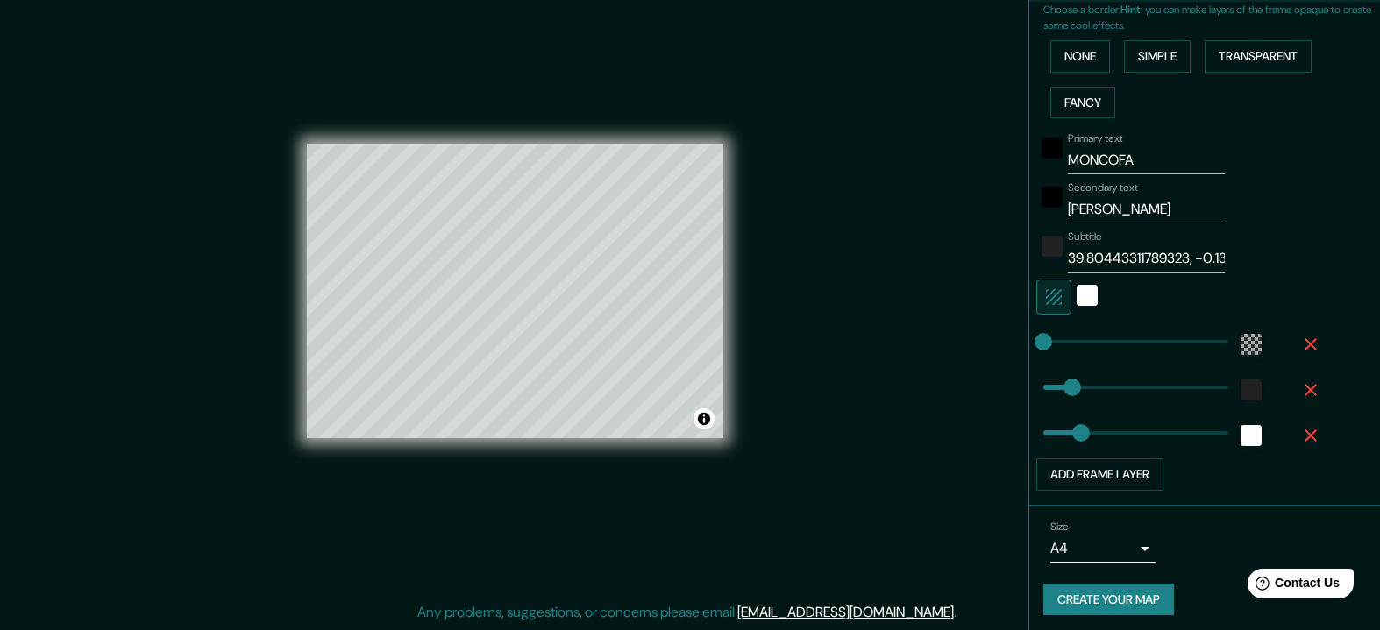
click at [807, 438] on div "Mappin Location [GEOGRAPHIC_DATA], [GEOGRAPHIC_DATA][PERSON_NAME], [GEOGRAPHIC_…" at bounding box center [690, 304] width 1380 height 651
click at [1117, 589] on button "Create your map" at bounding box center [1108, 600] width 131 height 32
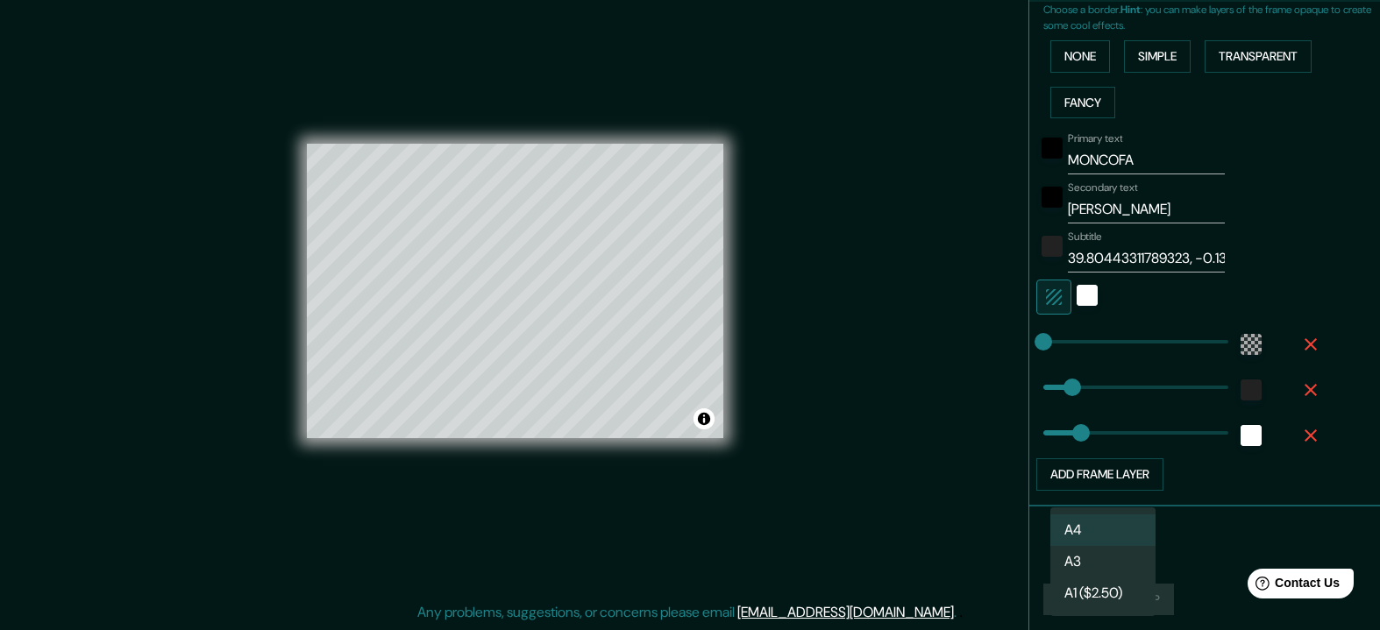
click at [1129, 550] on body "Mappin Location [GEOGRAPHIC_DATA], [GEOGRAPHIC_DATA][PERSON_NAME], [GEOGRAPHIC_…" at bounding box center [690, 294] width 1380 height 630
click at [1093, 560] on li "A3" at bounding box center [1102, 562] width 105 height 32
type input "a4"
click at [1154, 590] on div "Create your map" at bounding box center [1204, 600] width 323 height 32
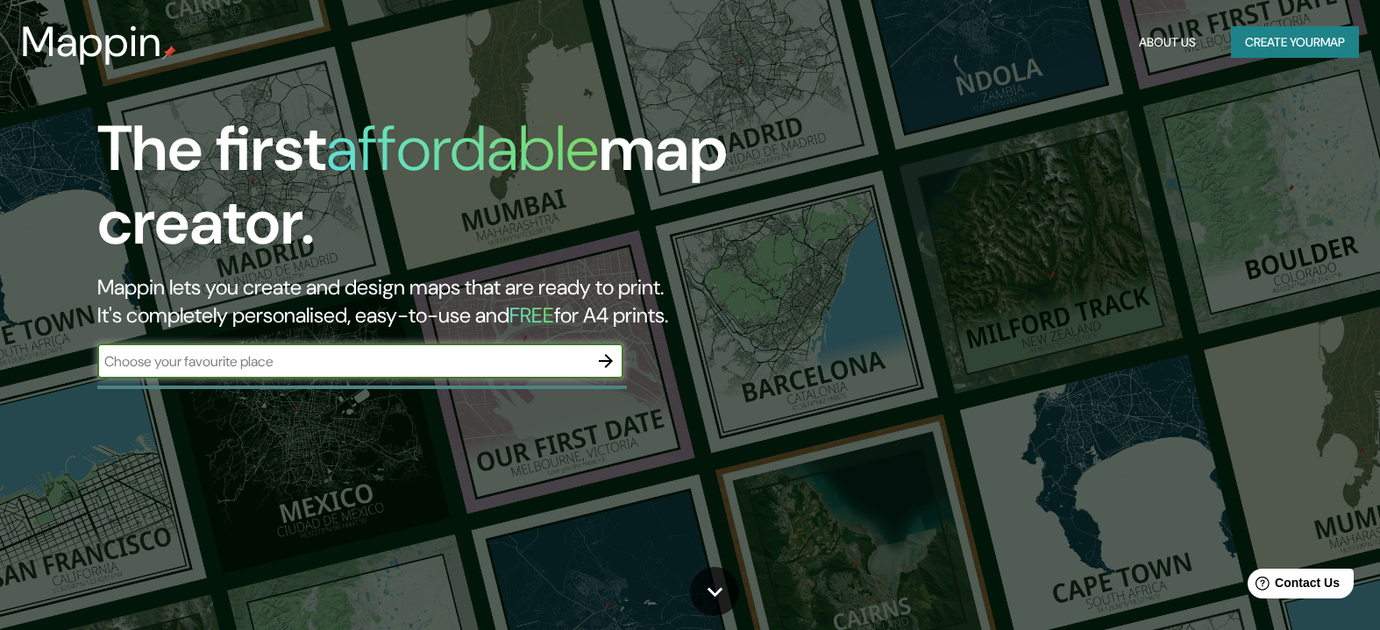
scroll to position [-1, 0]
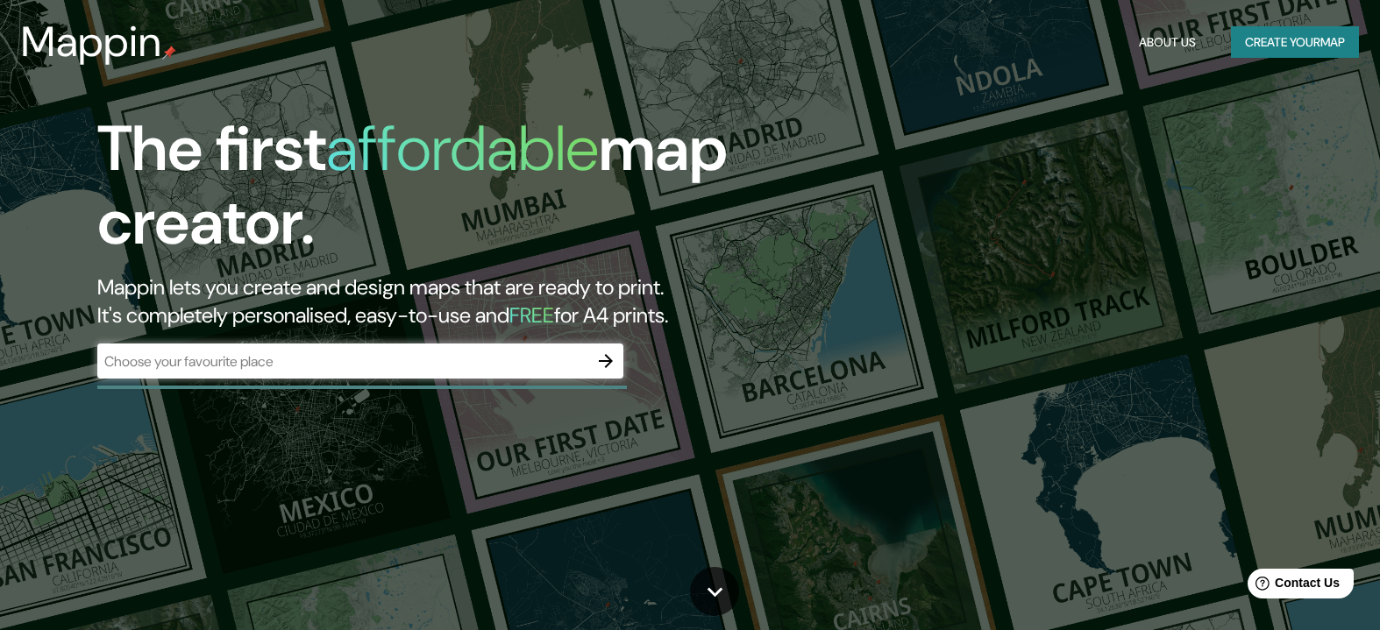
drag, startPoint x: 423, startPoint y: 330, endPoint x: 410, endPoint y: 379, distance: 50.0
click at [420, 338] on div "The first affordable map creator. Mappin lets you create and design maps that a…" at bounding box center [441, 254] width 827 height 284
click at [410, 379] on div "​" at bounding box center [360, 363] width 526 height 39
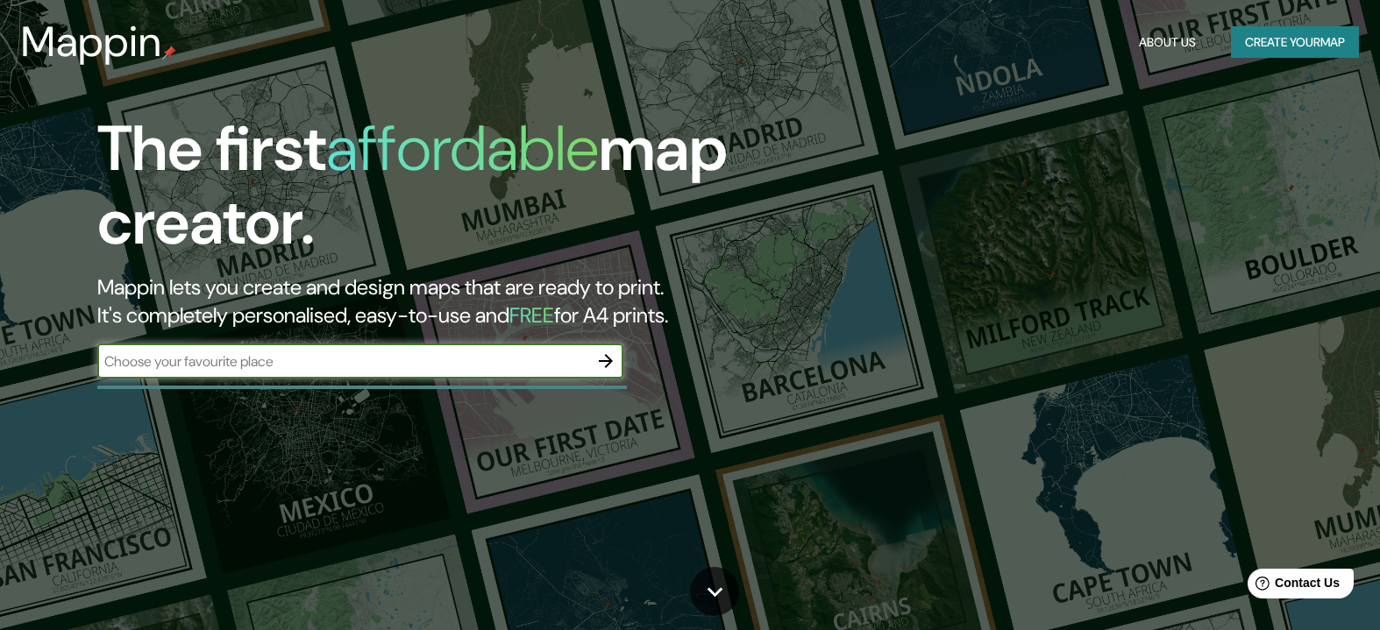
click at [424, 366] on input "text" at bounding box center [342, 361] width 491 height 20
type input "[GEOGRAPHIC_DATA]"
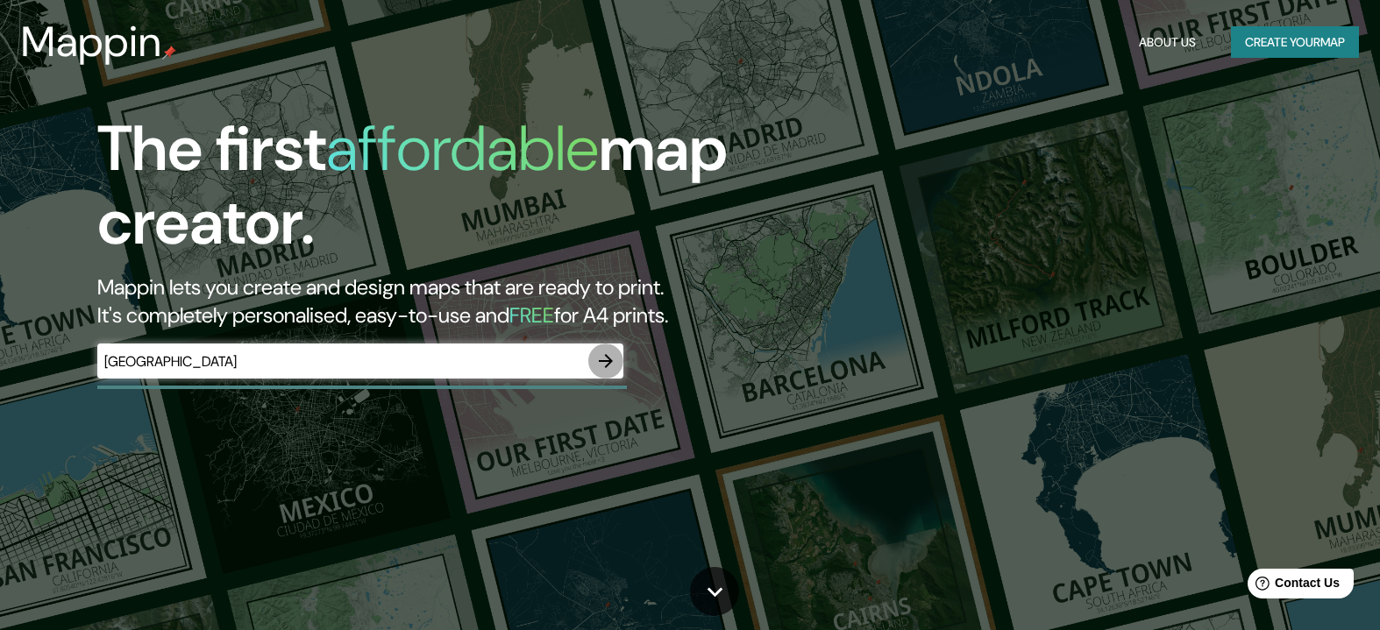
click at [600, 364] on icon "button" at bounding box center [605, 361] width 21 height 21
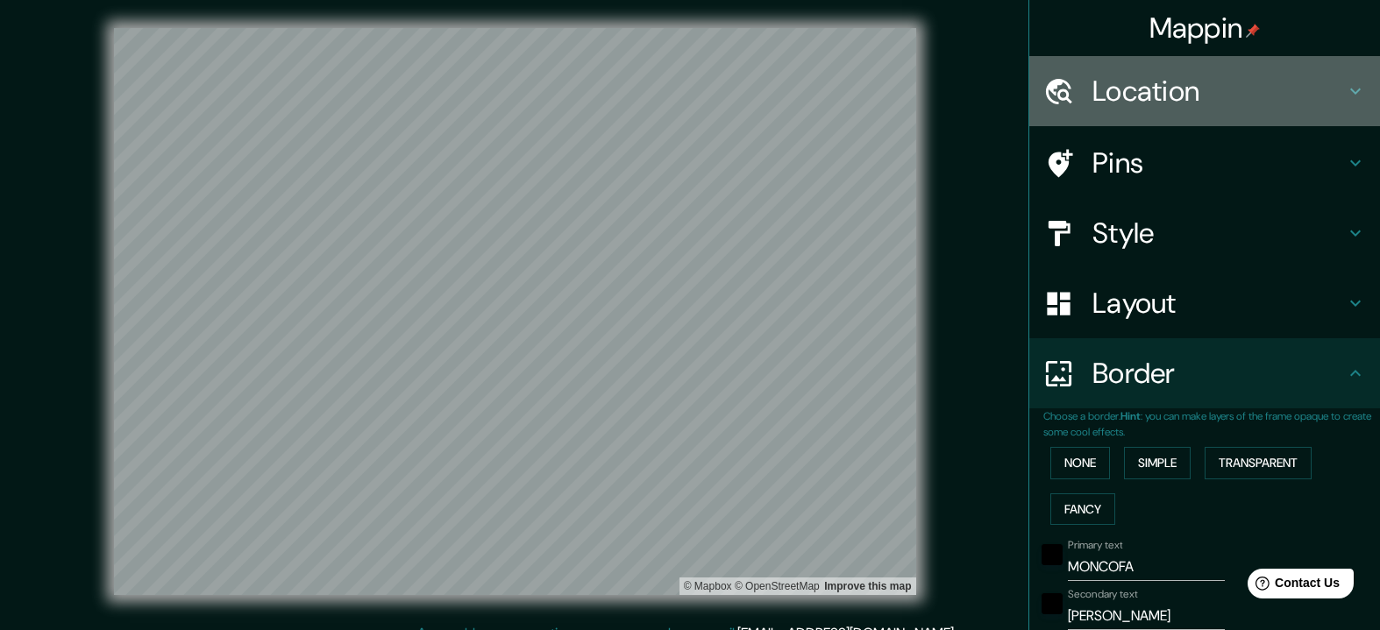
click at [1074, 103] on div at bounding box center [1067, 91] width 49 height 31
type input "158"
type input "208"
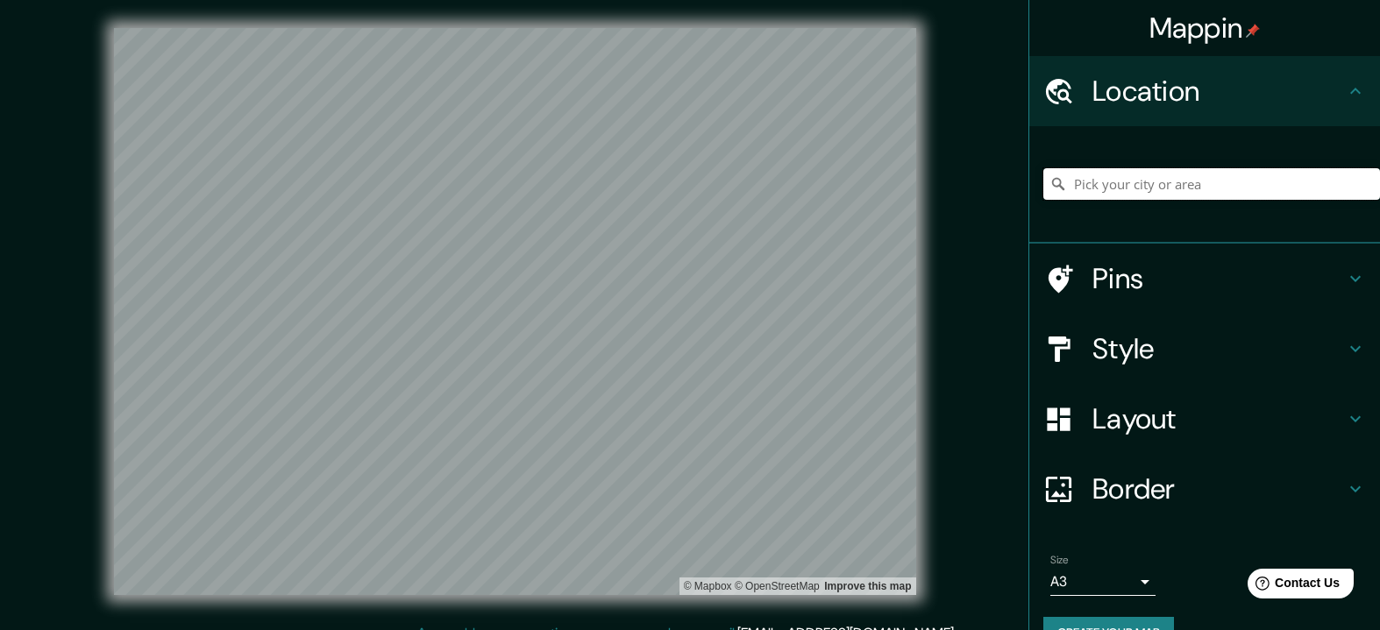
click at [1100, 188] on input "Pick your city or area" at bounding box center [1211, 184] width 337 height 32
type input "[GEOGRAPHIC_DATA]"
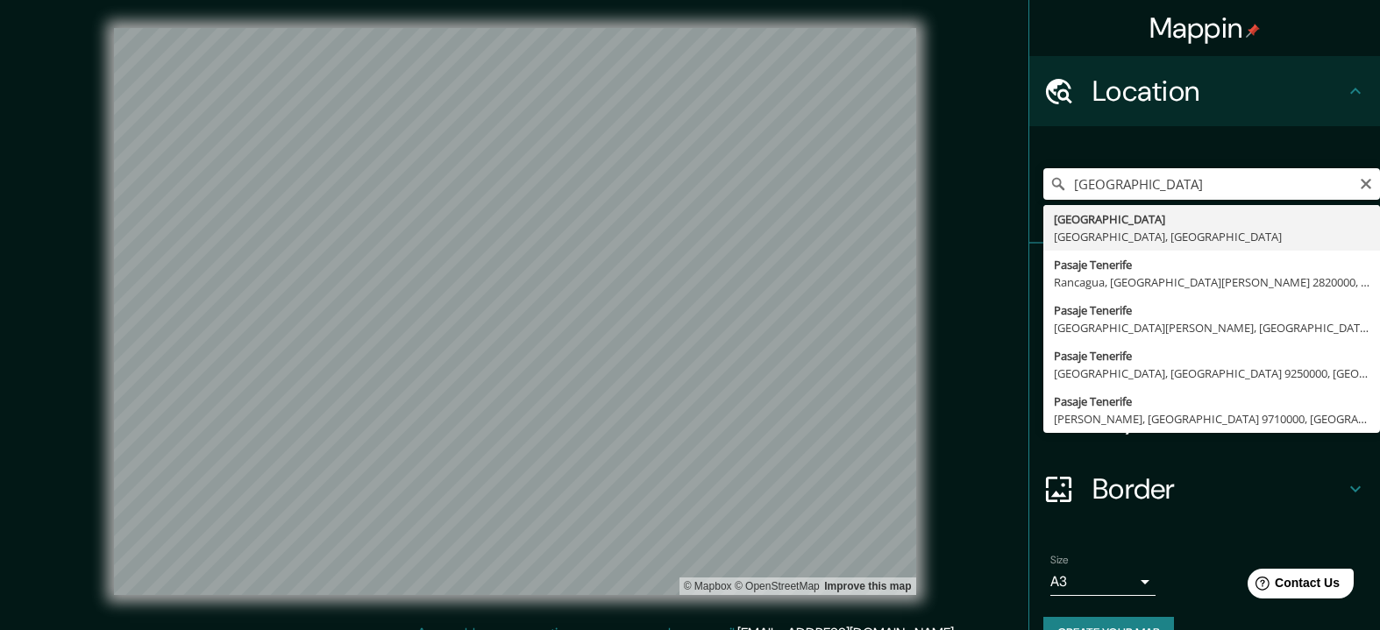
click at [1148, 190] on input "[GEOGRAPHIC_DATA]" at bounding box center [1211, 184] width 337 height 32
drag, startPoint x: 1147, startPoint y: 189, endPoint x: 1051, endPoint y: 184, distance: 96.6
click at [1051, 184] on div "Tenerife [GEOGRAPHIC_DATA] [GEOGRAPHIC_DATA], [GEOGRAPHIC_DATA] [GEOGRAPHIC_DAT…" at bounding box center [1211, 184] width 337 height 32
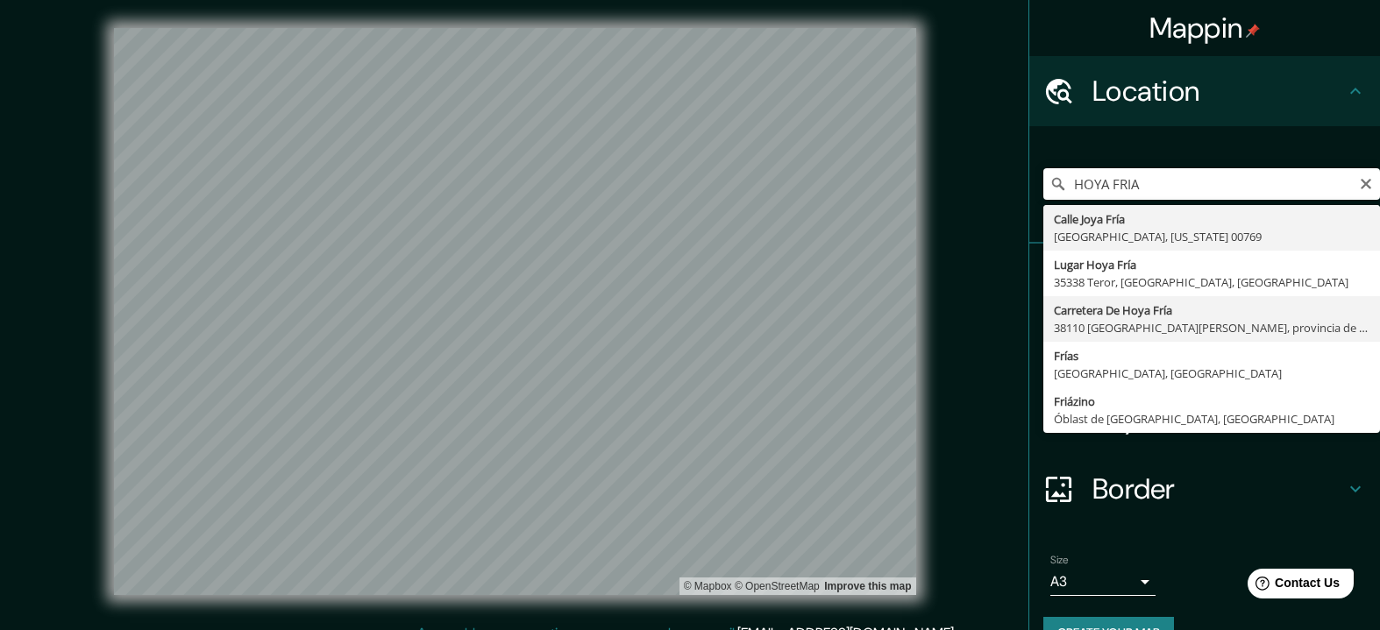
type input "Carretera [GEOGRAPHIC_DATA], 38110 [GEOGRAPHIC_DATA][PERSON_NAME], provincia de…"
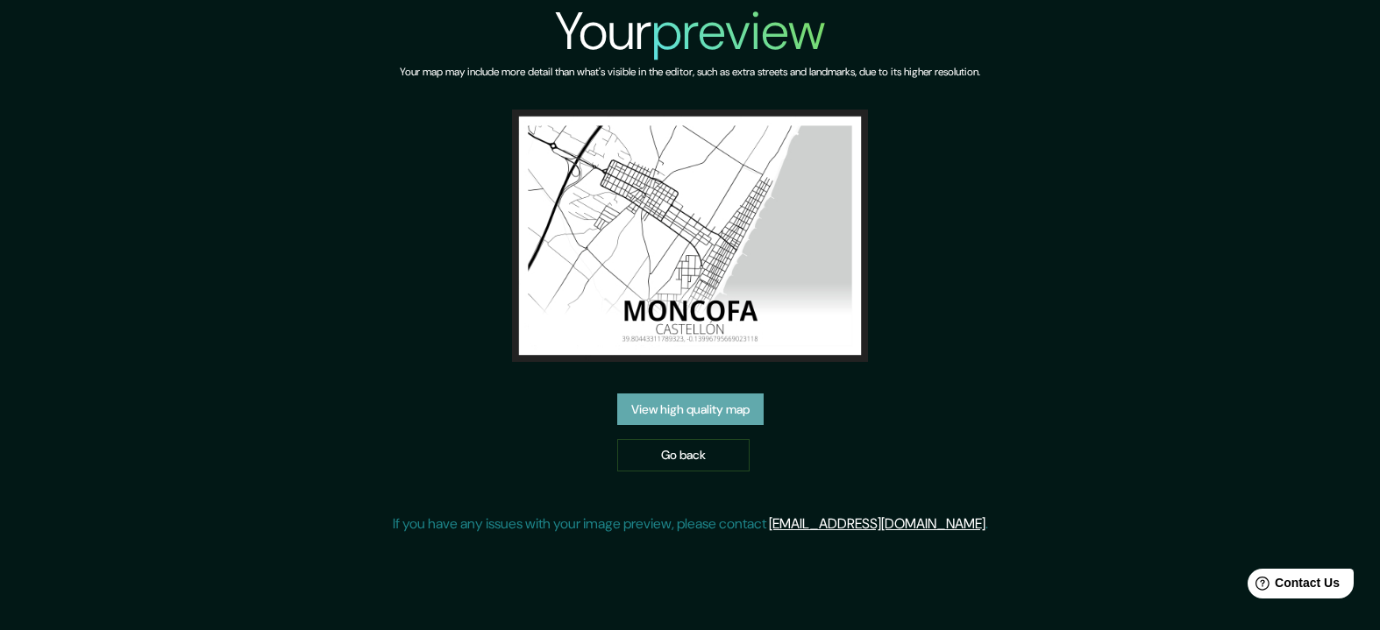
click at [732, 408] on link "View high quality map" at bounding box center [690, 410] width 146 height 32
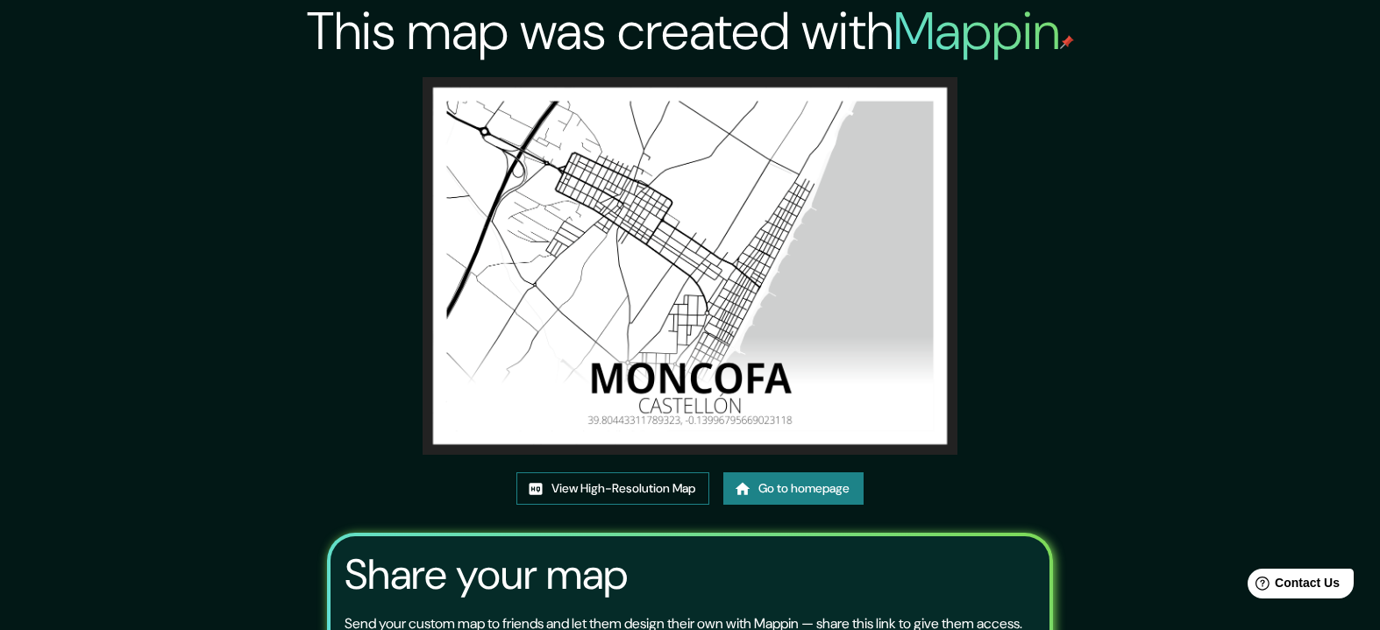
click at [681, 494] on link "View High-Resolution Map" at bounding box center [612, 488] width 193 height 32
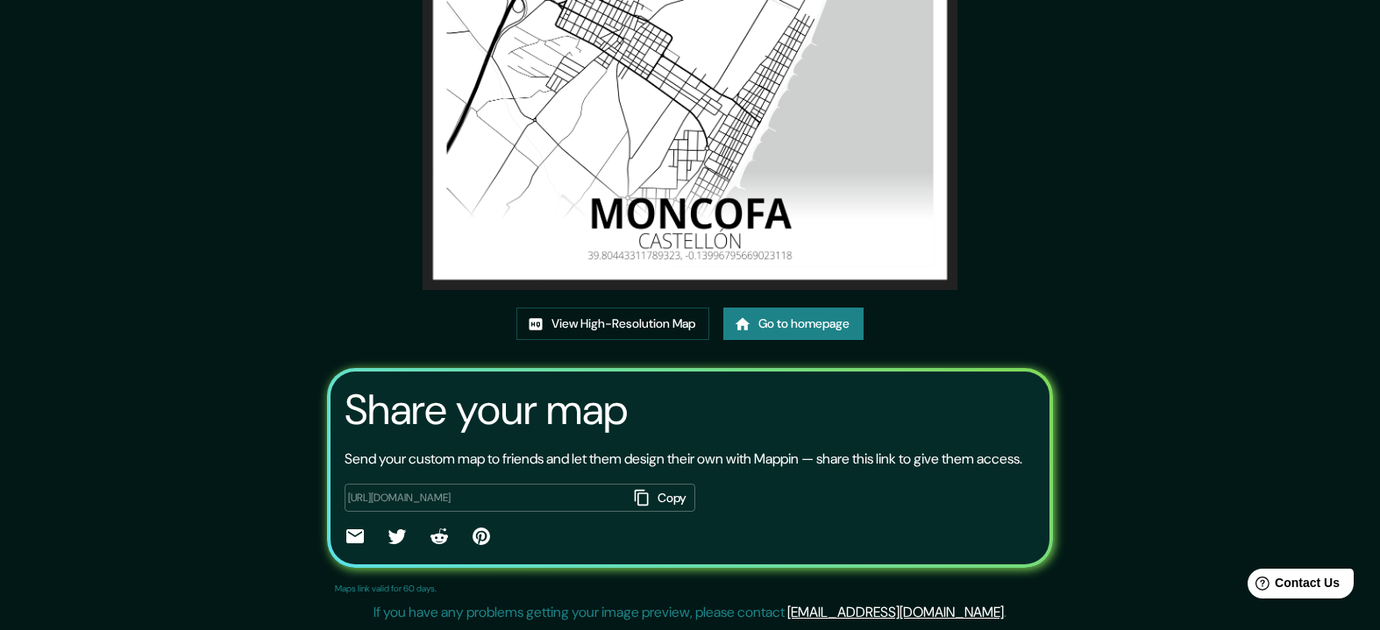
scroll to position [184, 0]
click at [764, 308] on link "Go to homepage" at bounding box center [793, 324] width 140 height 32
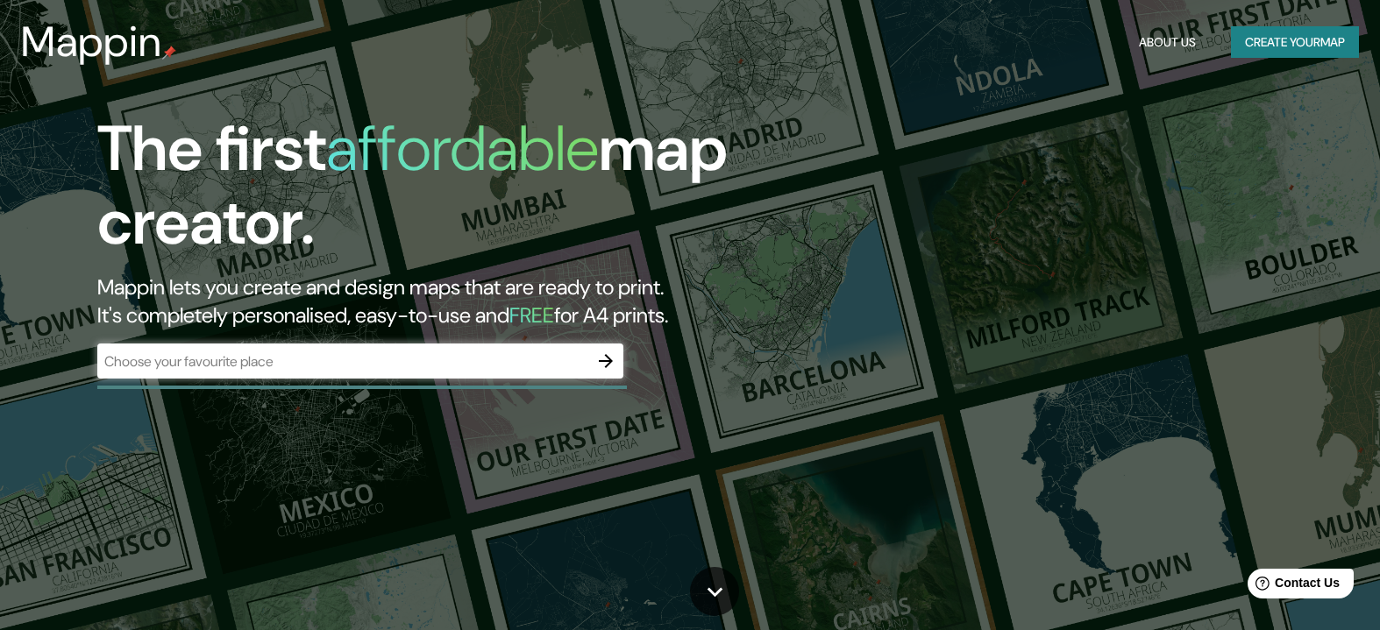
drag, startPoint x: 503, startPoint y: 372, endPoint x: 507, endPoint y: 359, distance: 13.0
click at [505, 371] on div "​" at bounding box center [360, 361] width 526 height 35
